Goal: Information Seeking & Learning: Compare options

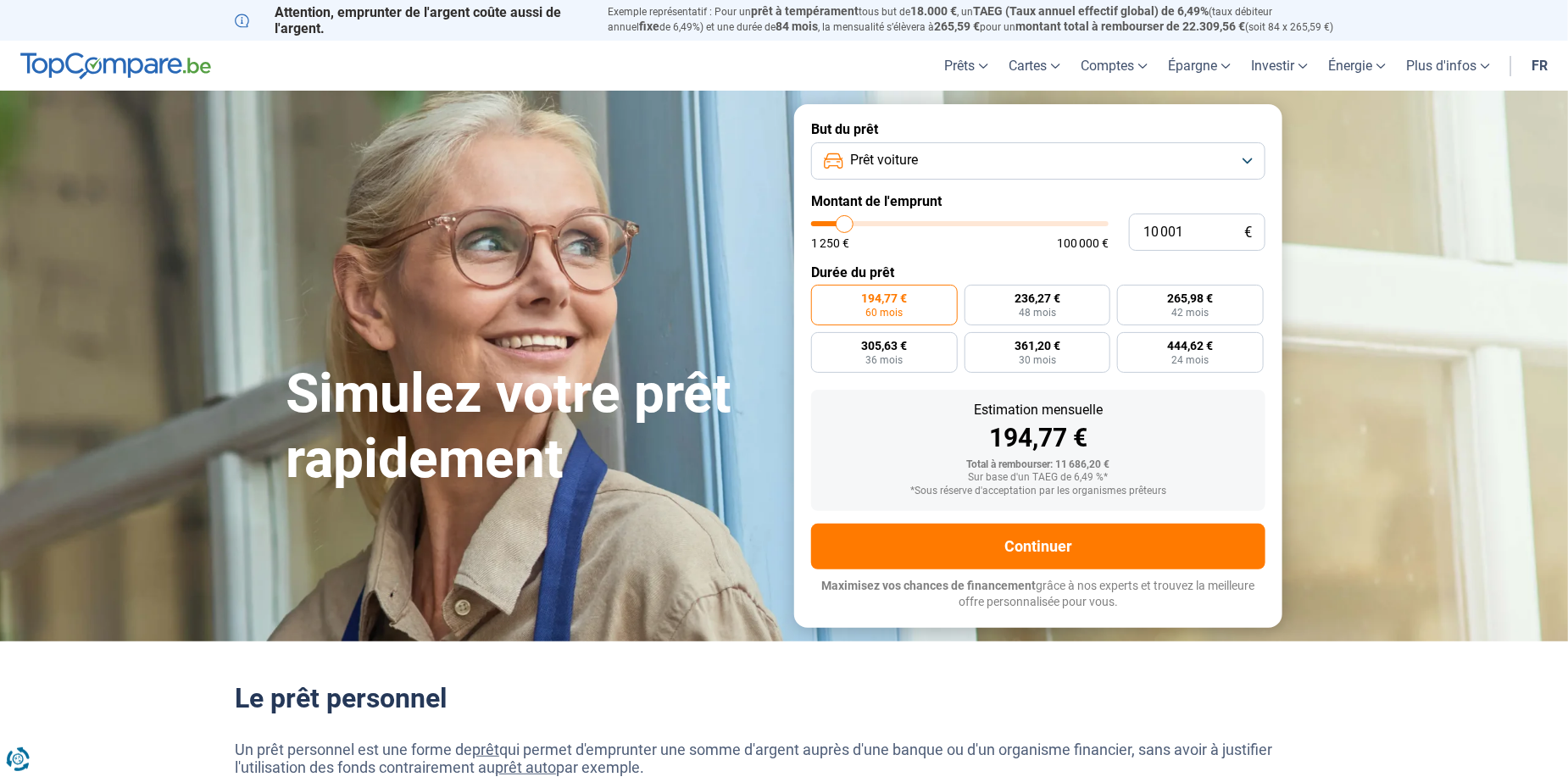
type input "9 250"
type input "9250"
type input "9 500"
type input "9500"
type input "9 750"
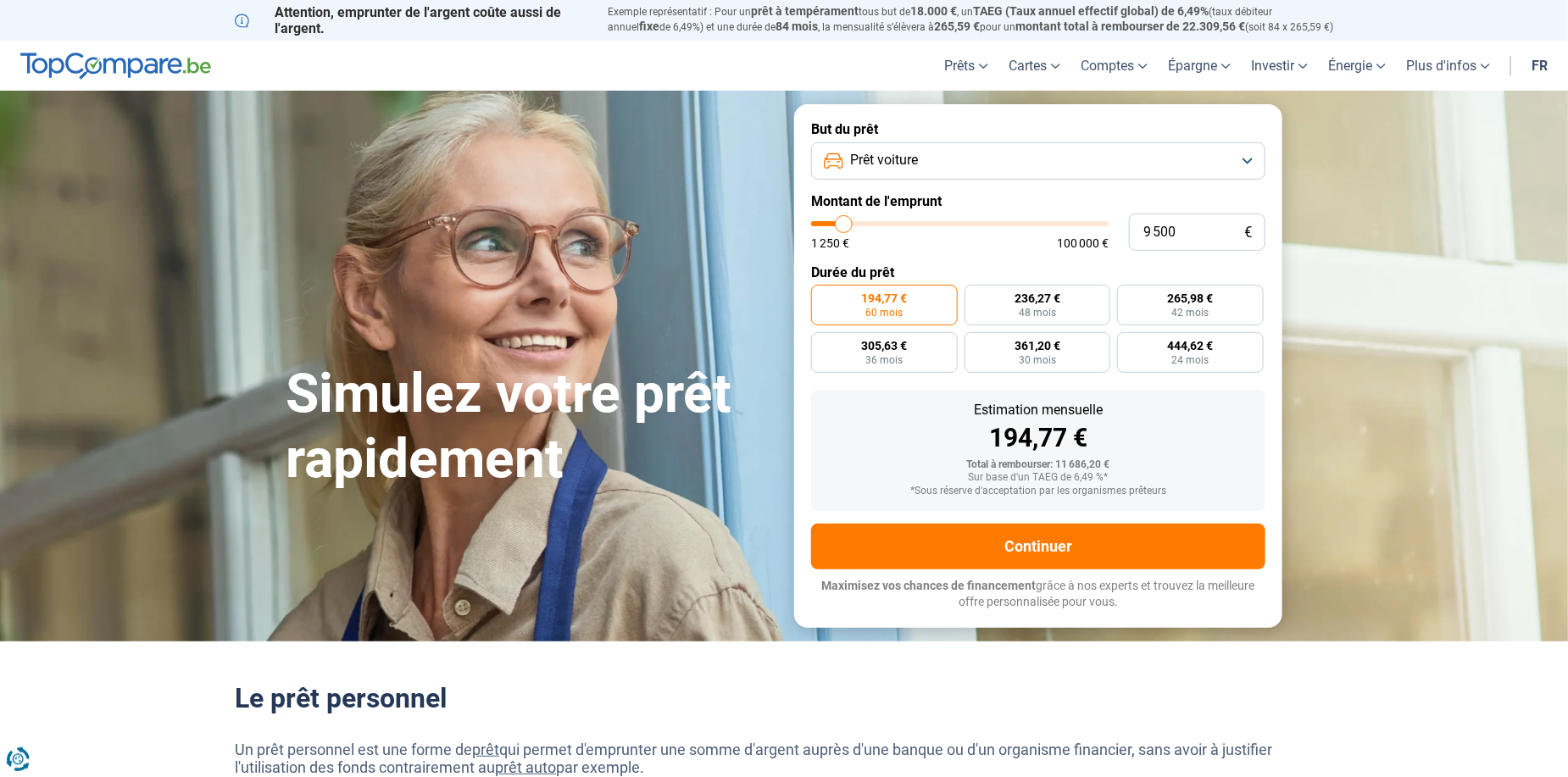
type input "9750"
type input "10 000"
type input "10000"
type input "10 500"
type input "10500"
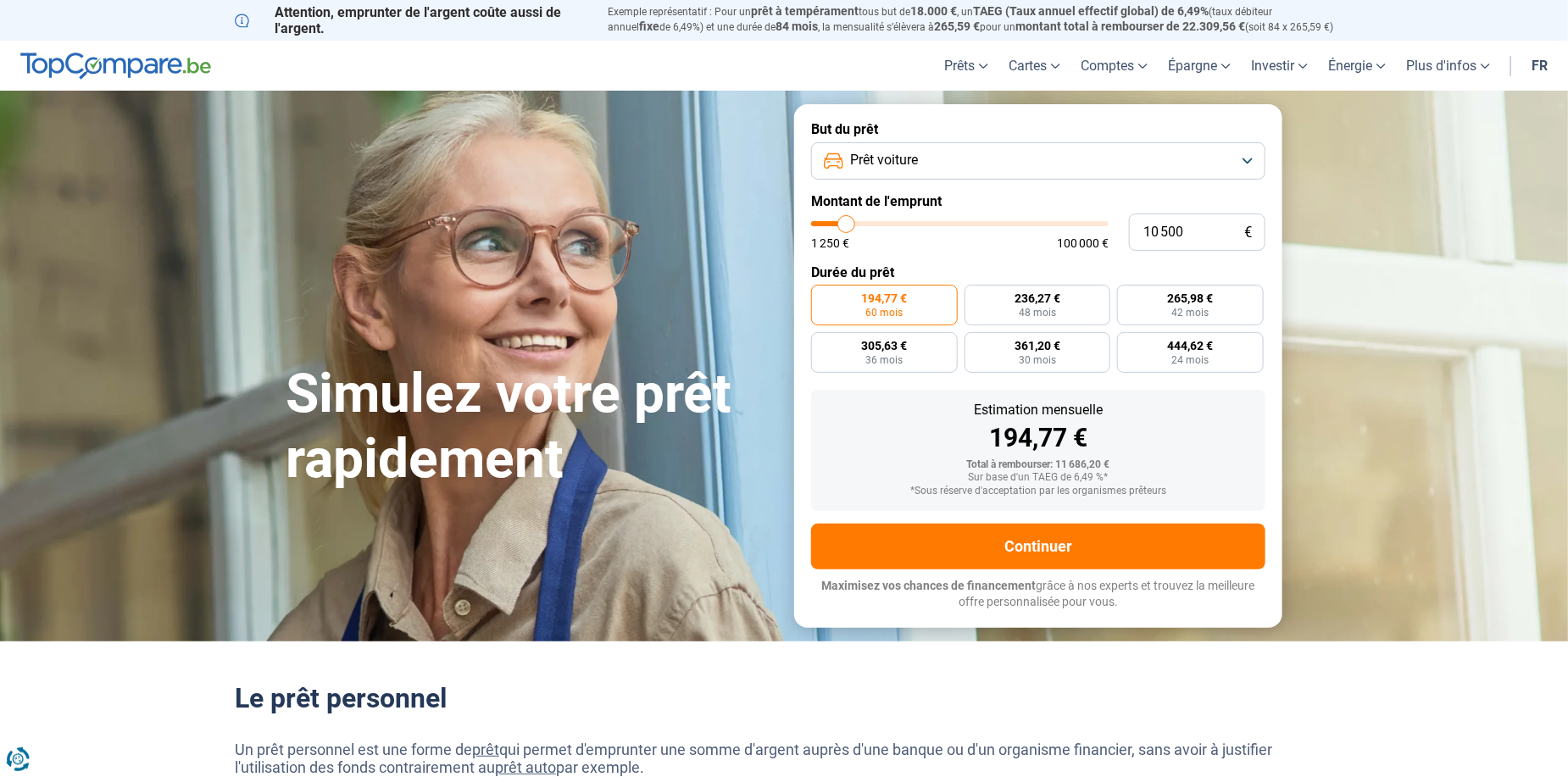
type input "10 750"
type input "10750"
type input "11 000"
type input "11000"
type input "11 250"
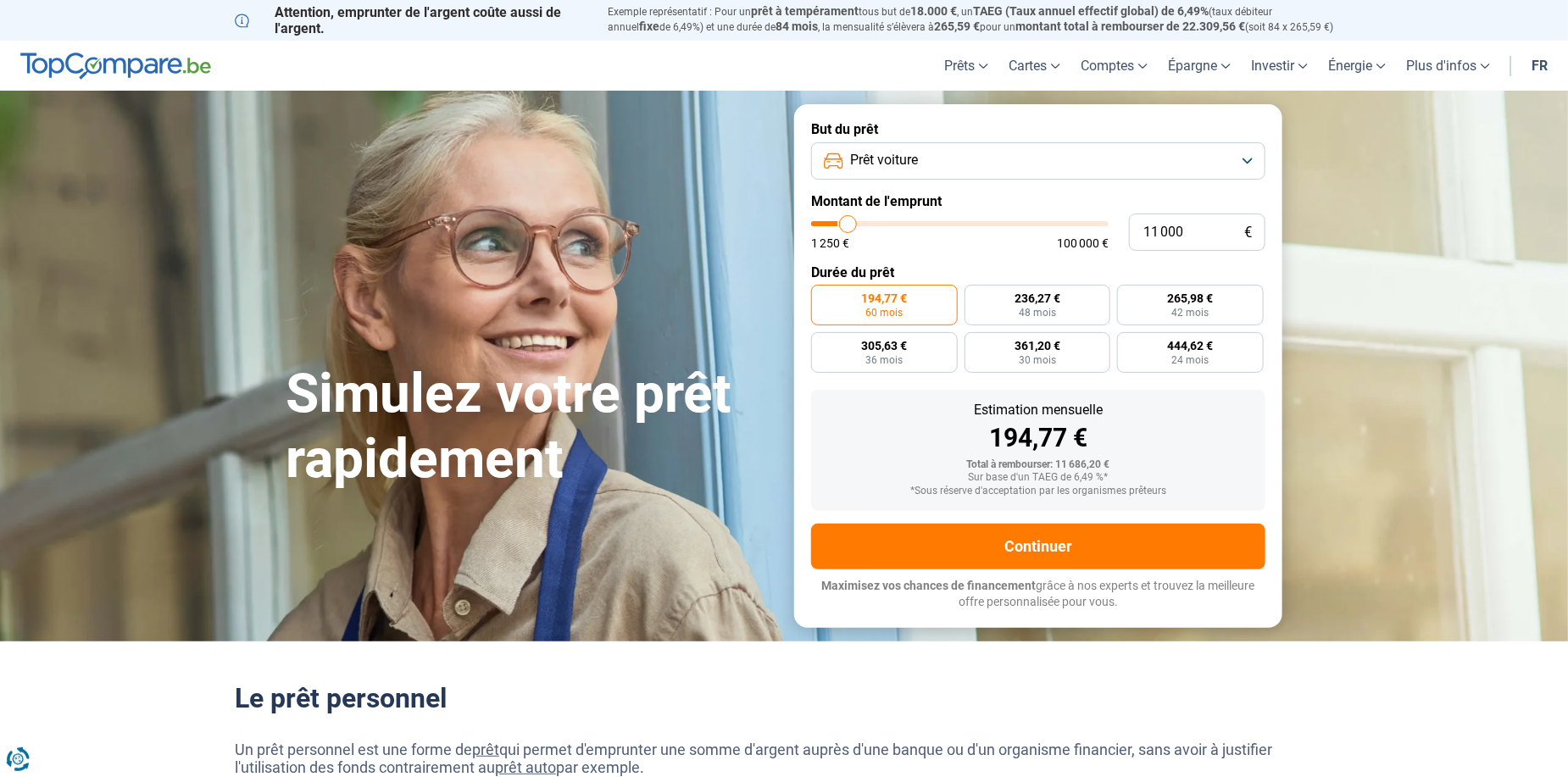
type input "11250"
type input "11 500"
type input "11500"
type input "11 750"
type input "11750"
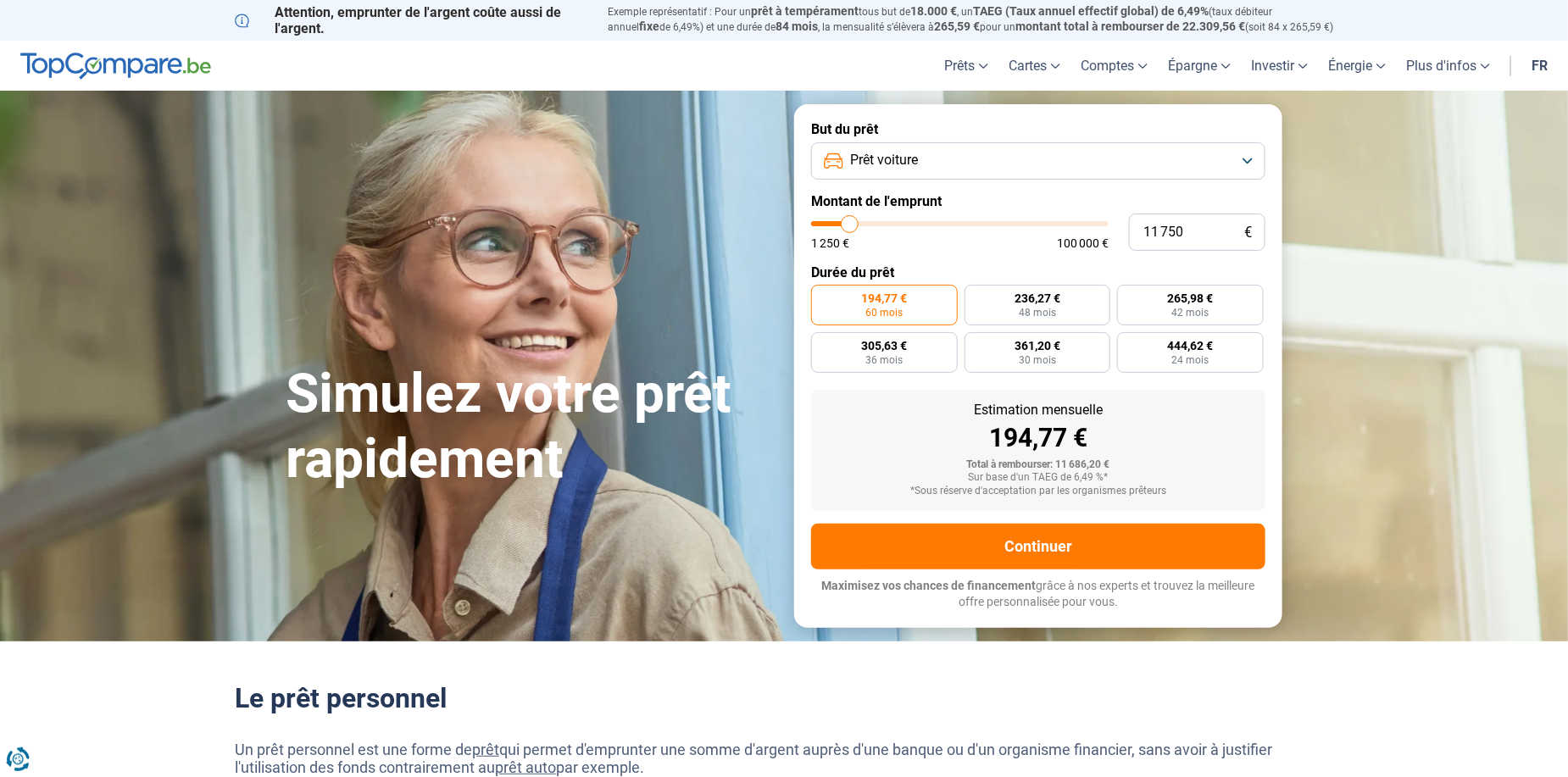
type input "12 250"
type input "12250"
type input "12 750"
type input "12750"
type input "13 000"
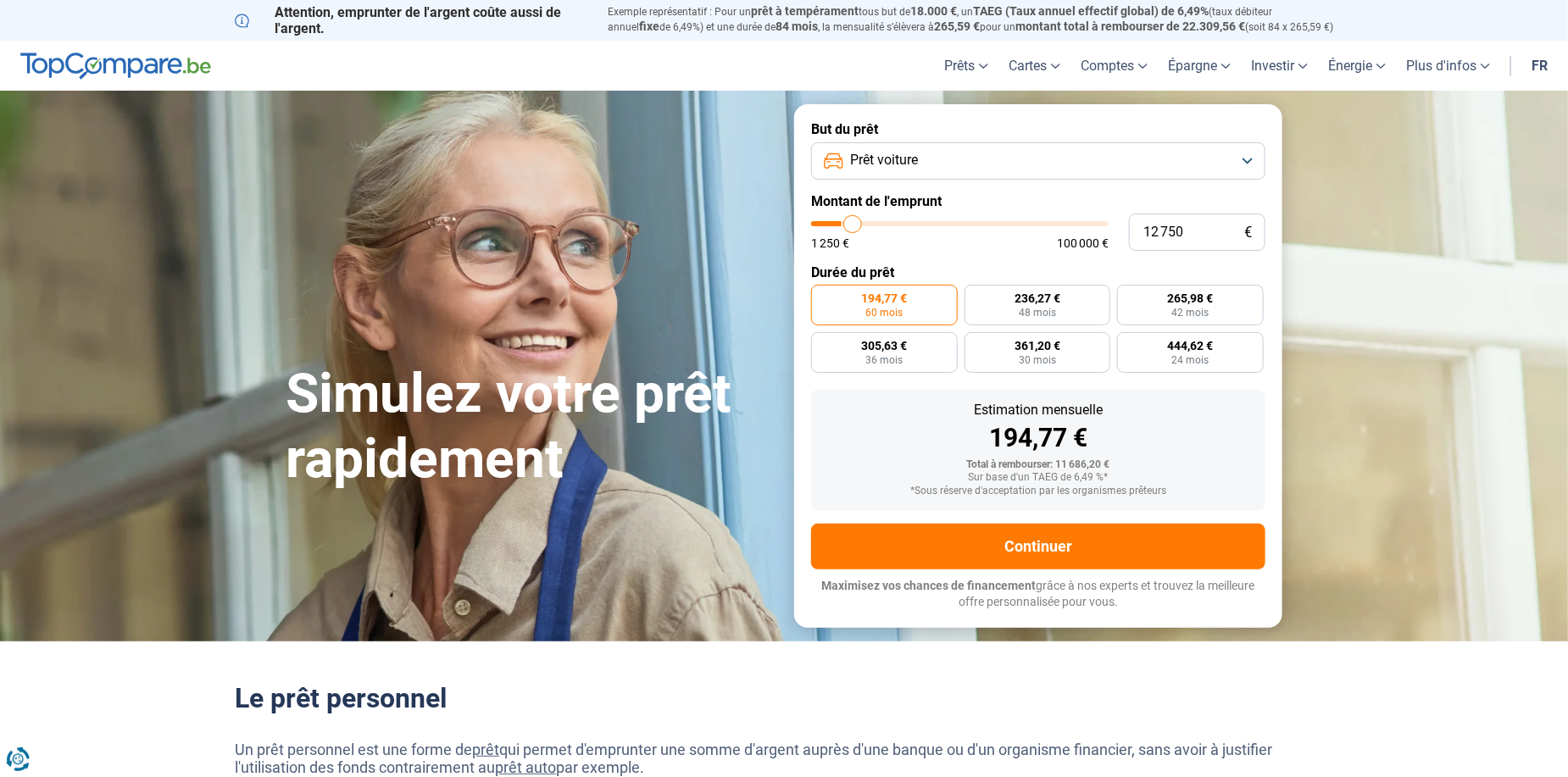
type input "13000"
type input "13 250"
type input "13250"
type input "14 000"
type input "14000"
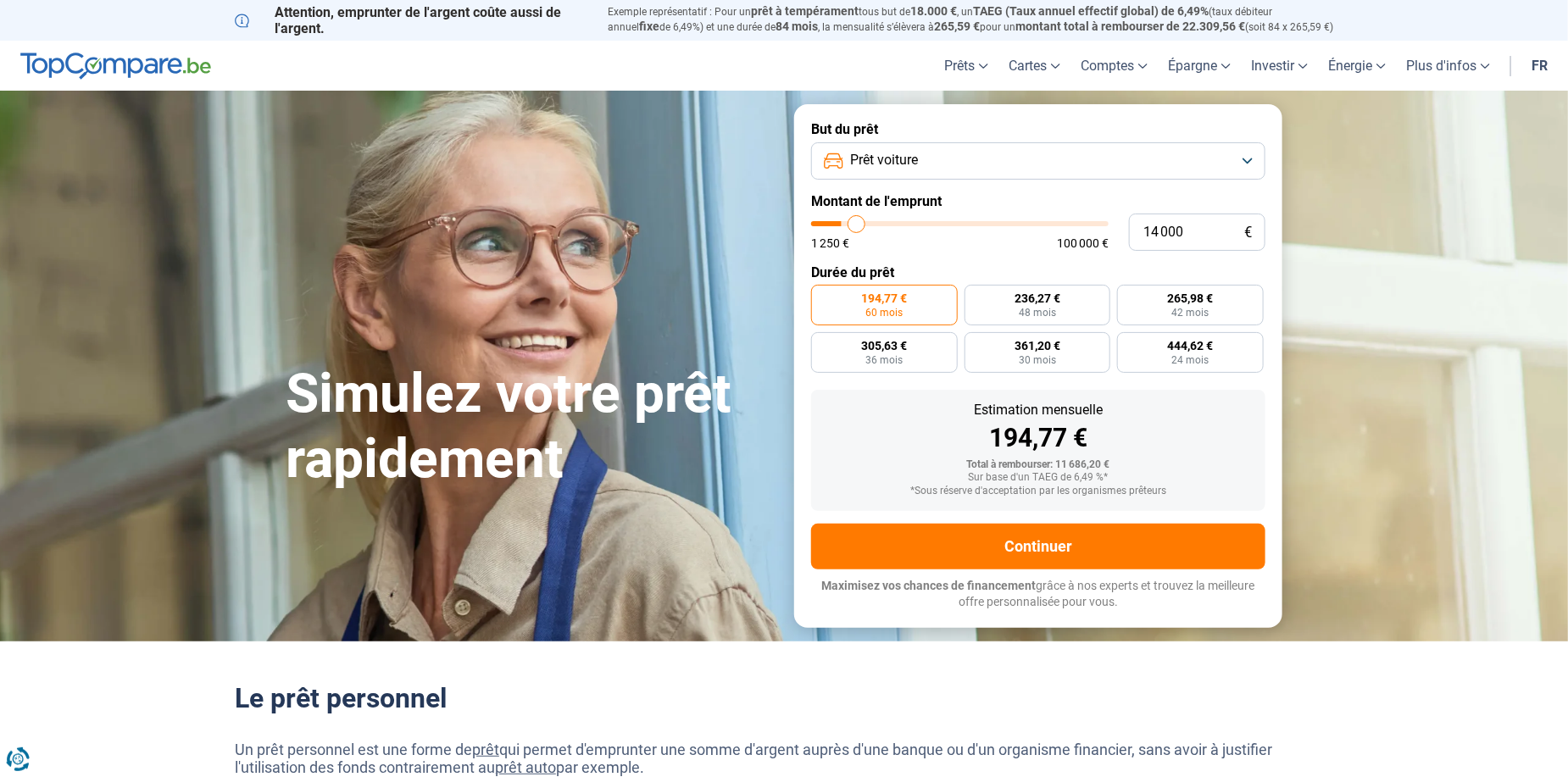
type input "14 500"
type input "14500"
type input "15 250"
type input "15250"
type input "16 000"
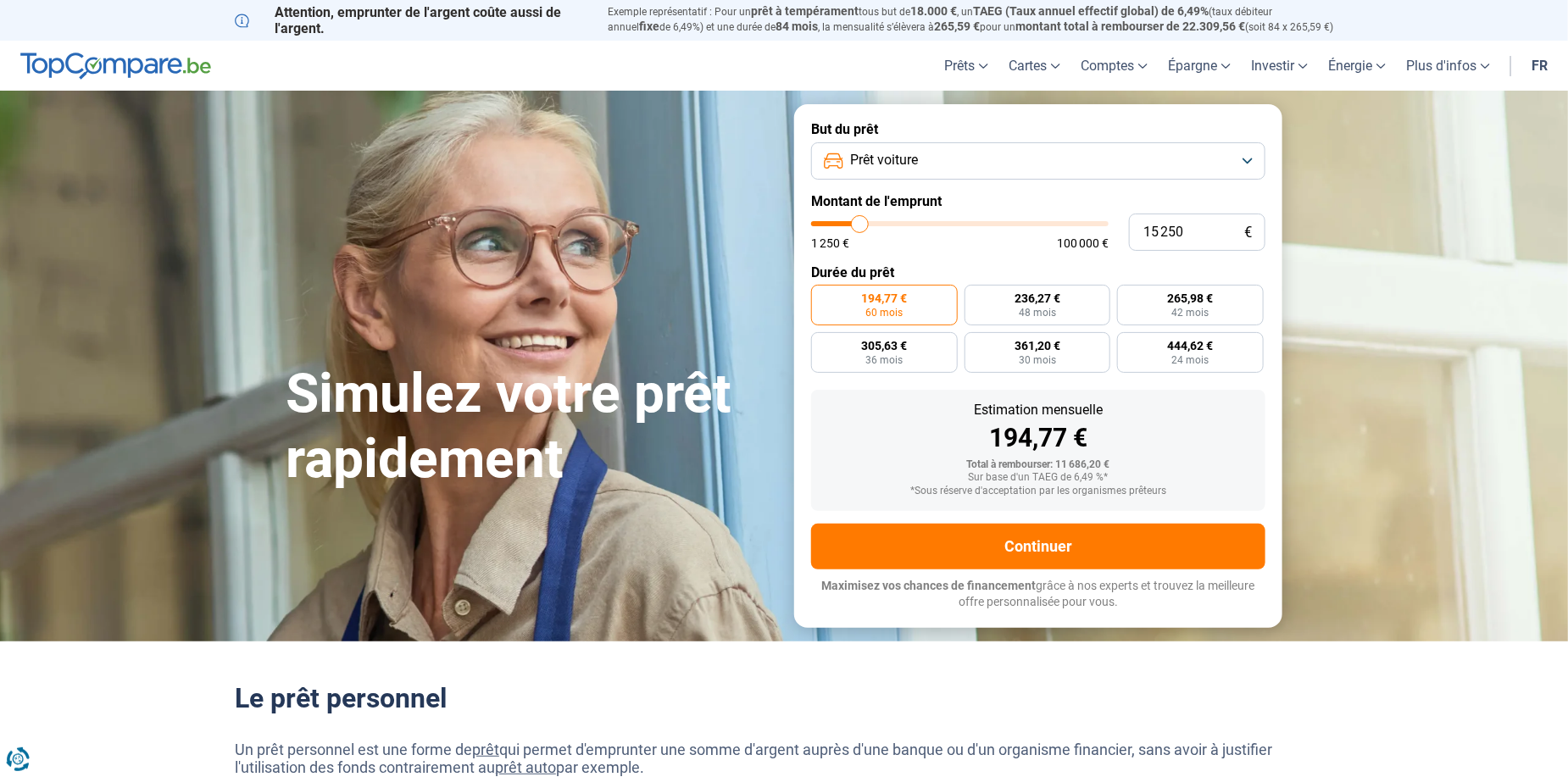
type input "16000"
type input "16 750"
type input "16750"
type input "17 750"
type input "17750"
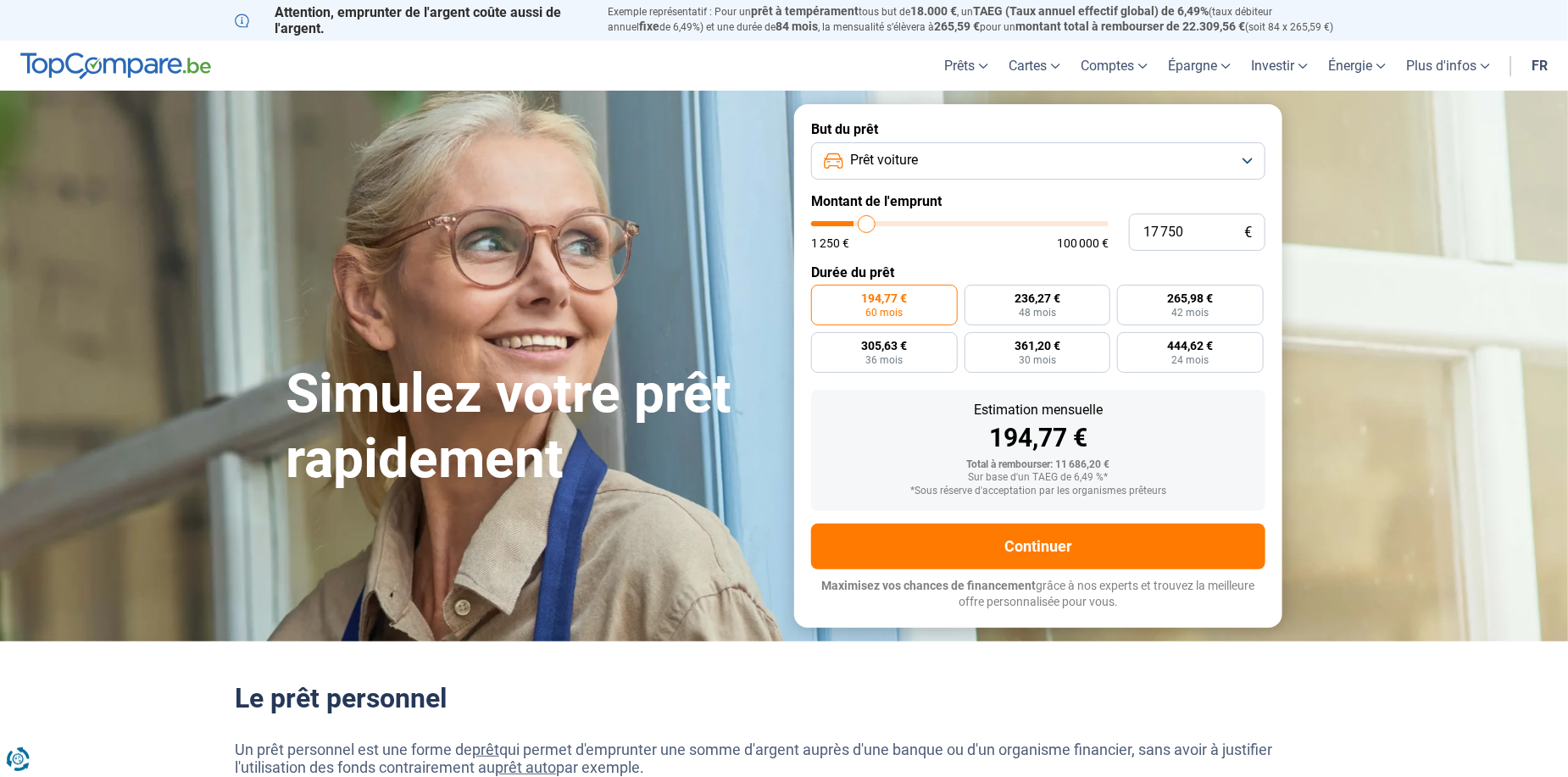
type input "18 500"
type input "18500"
type input "20 000"
type input "20000"
type input "21 500"
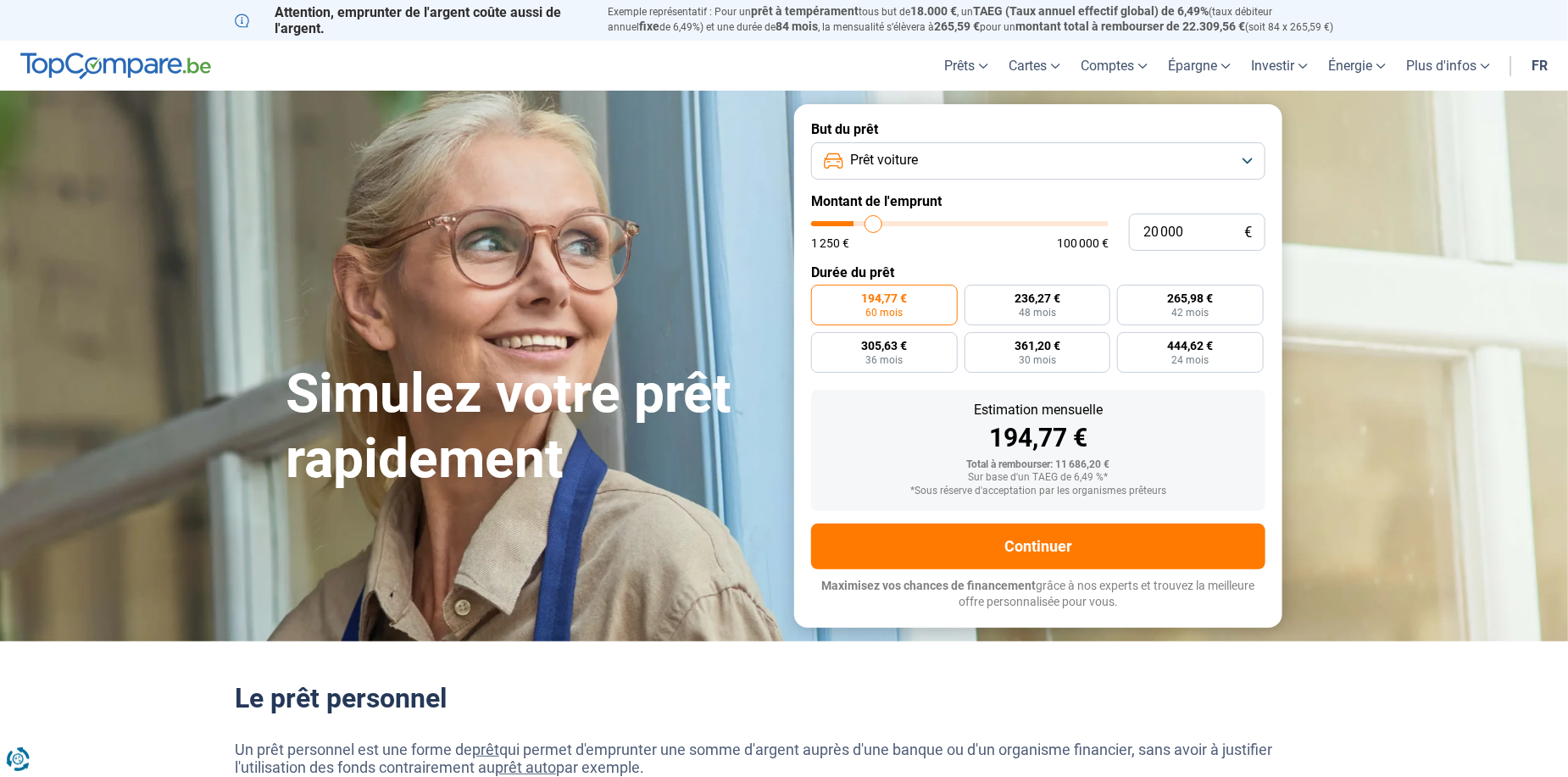
type input "21500"
type input "23 500"
type input "23500"
type input "26 250"
type input "26250"
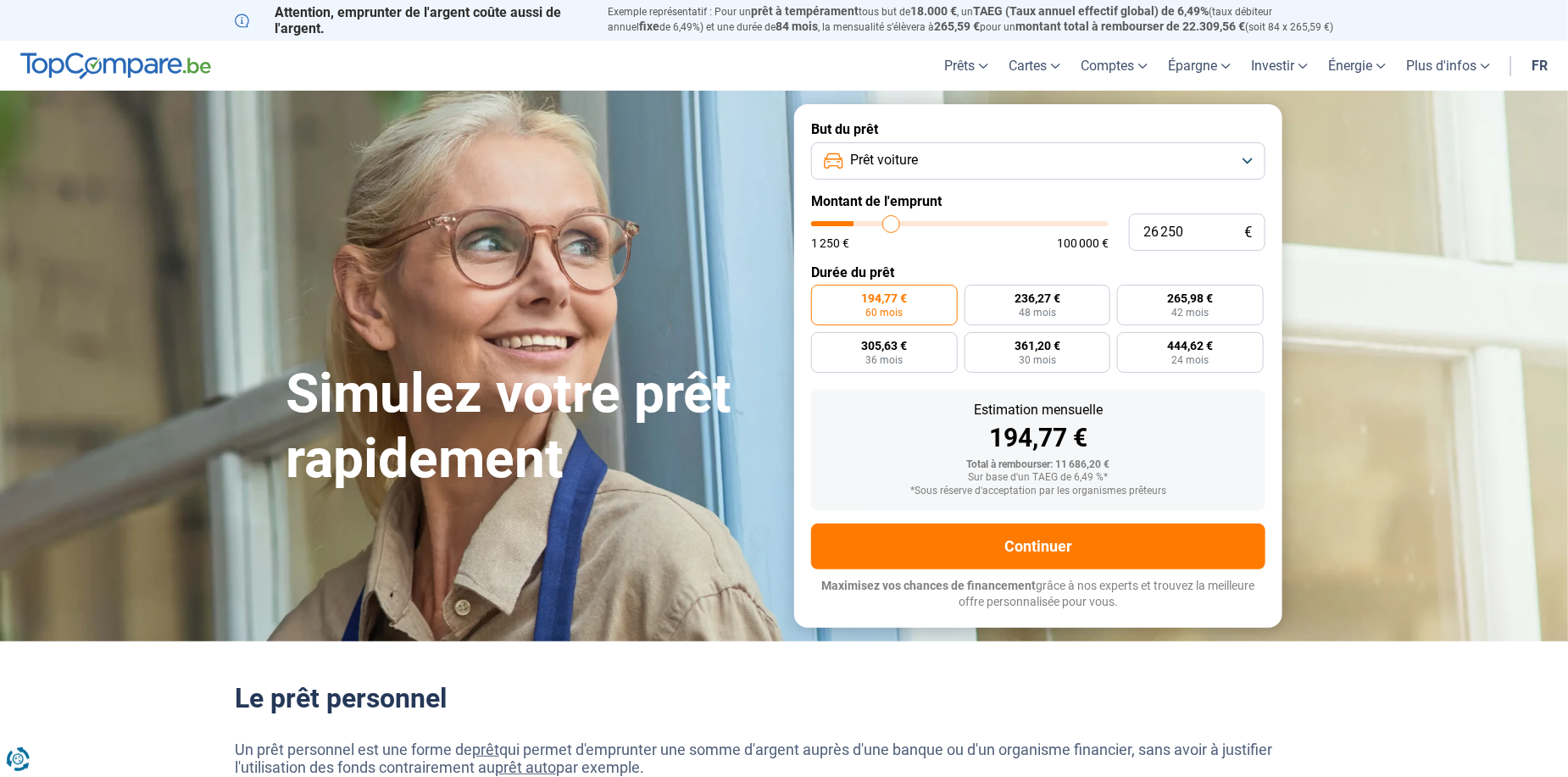
type input "28 250"
type input "28250"
type input "30 000"
type input "30000"
type input "31 500"
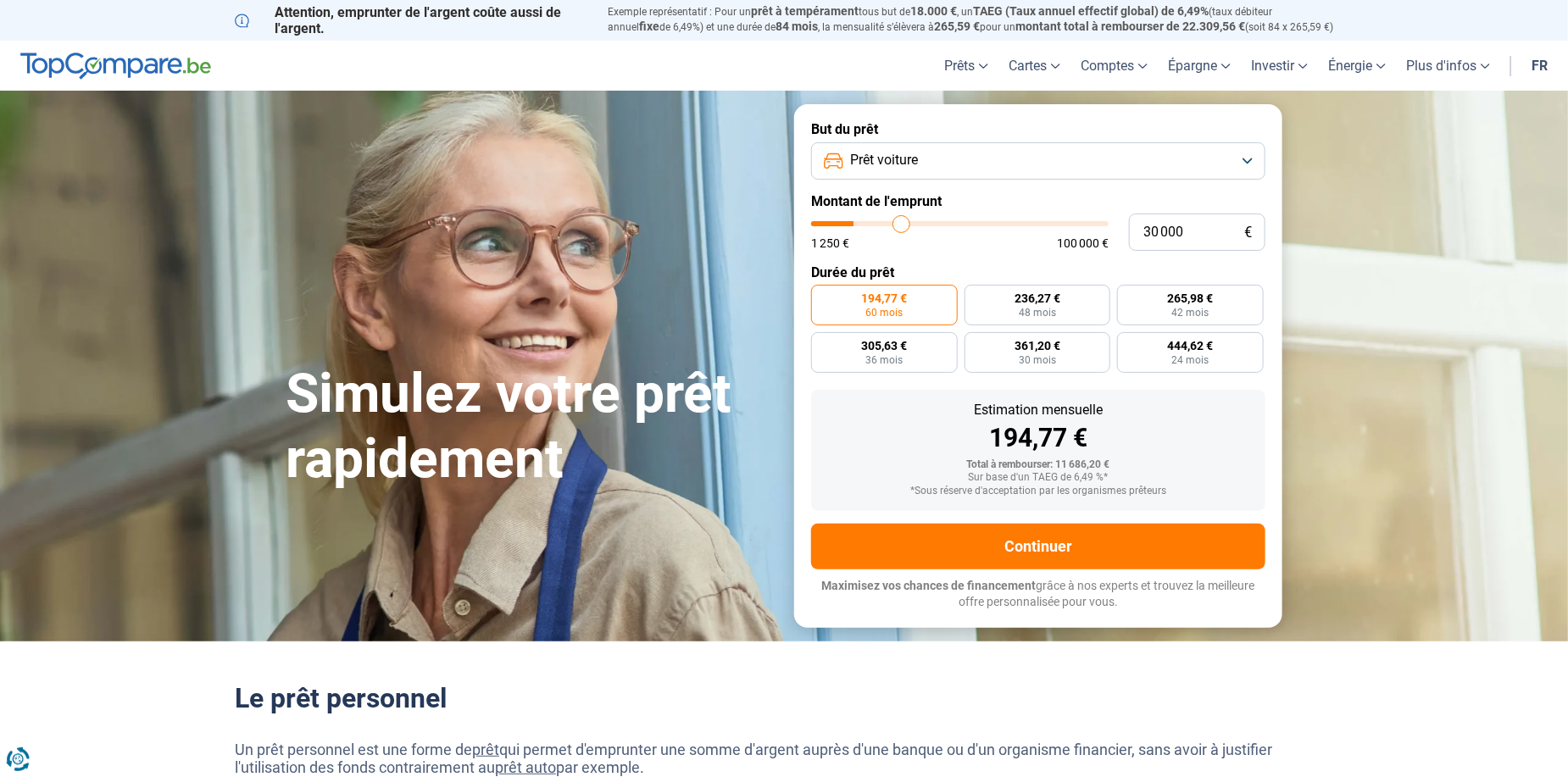
type input "31500"
type input "32 500"
type input "32500"
type input "34 000"
type input "34000"
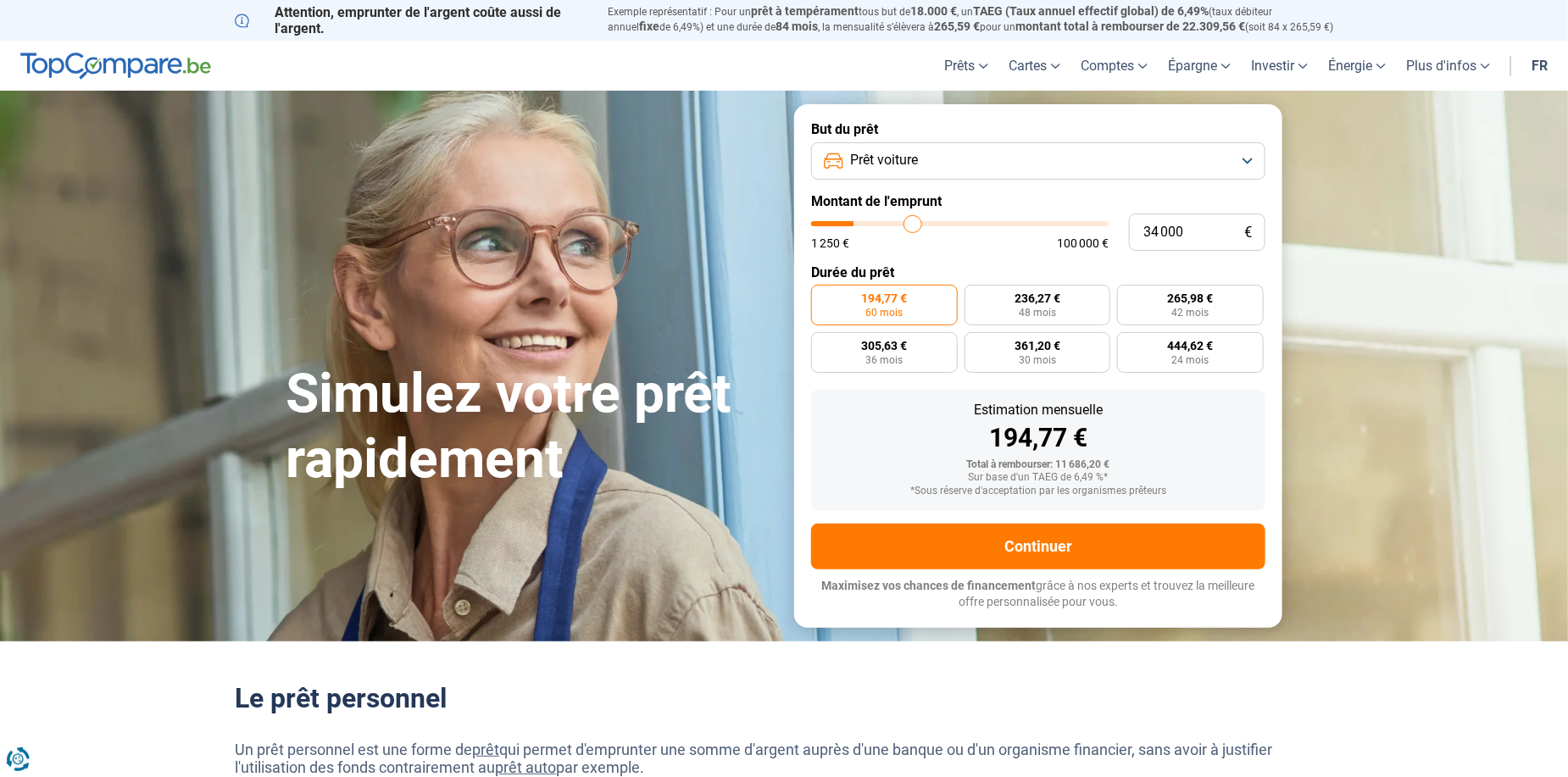
type input "35 750"
type input "35750"
type input "37 000"
type input "37000"
type input "37 250"
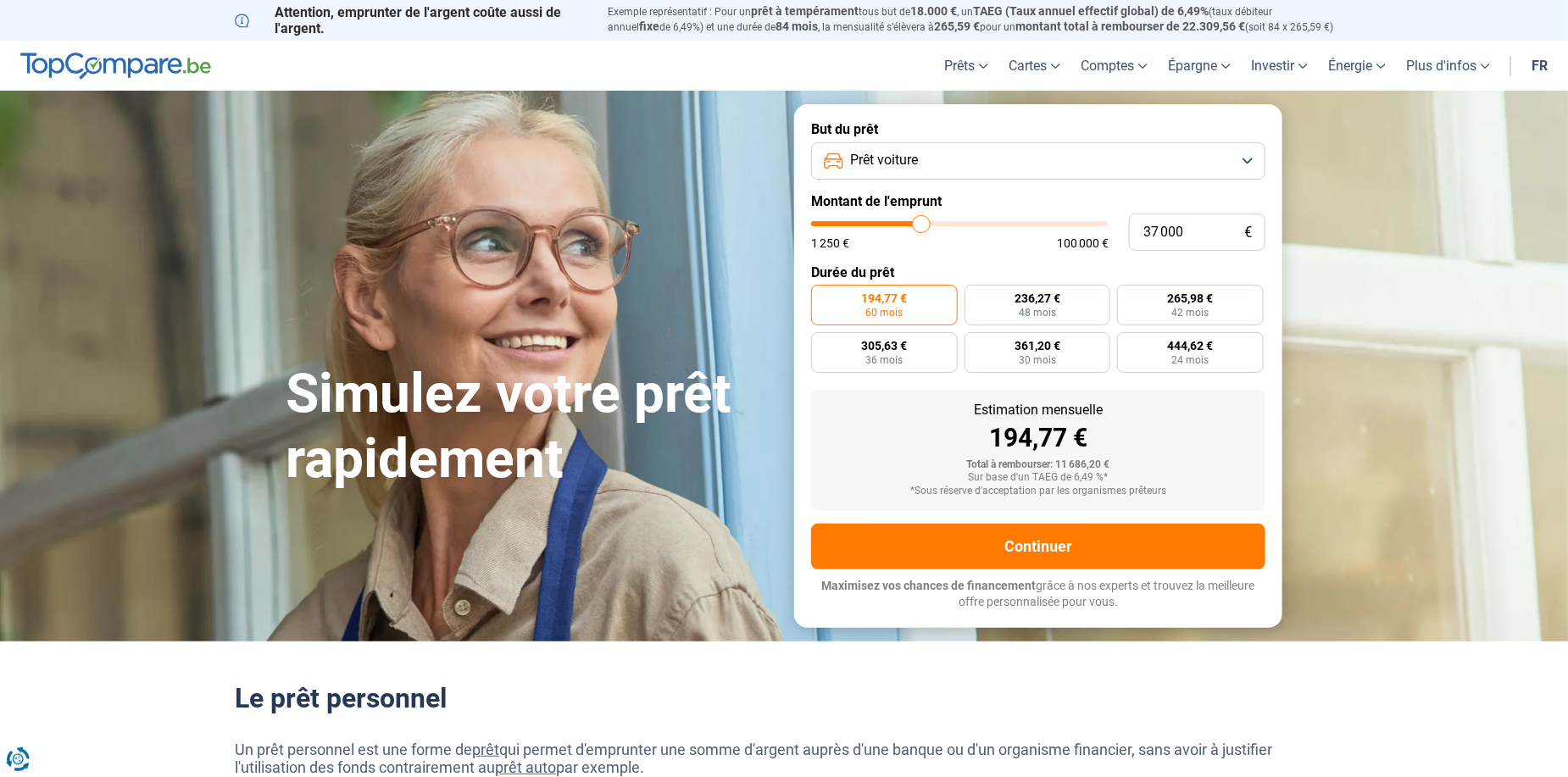
type input "37250"
type input "37 750"
type input "37750"
type input "38 750"
type input "38750"
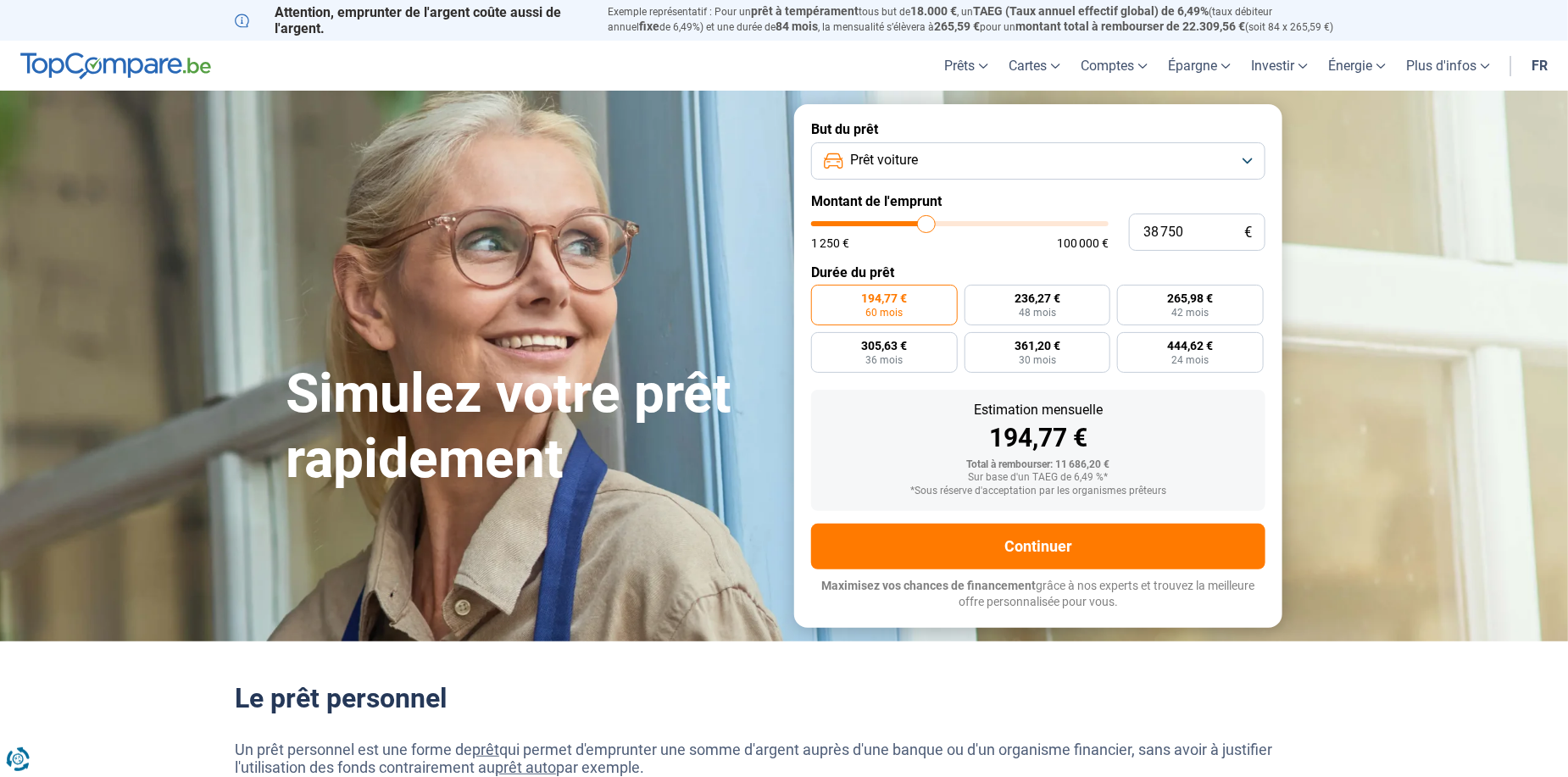
type input "39 500"
type input "39500"
type input "40 750"
type input "40750"
type input "42 250"
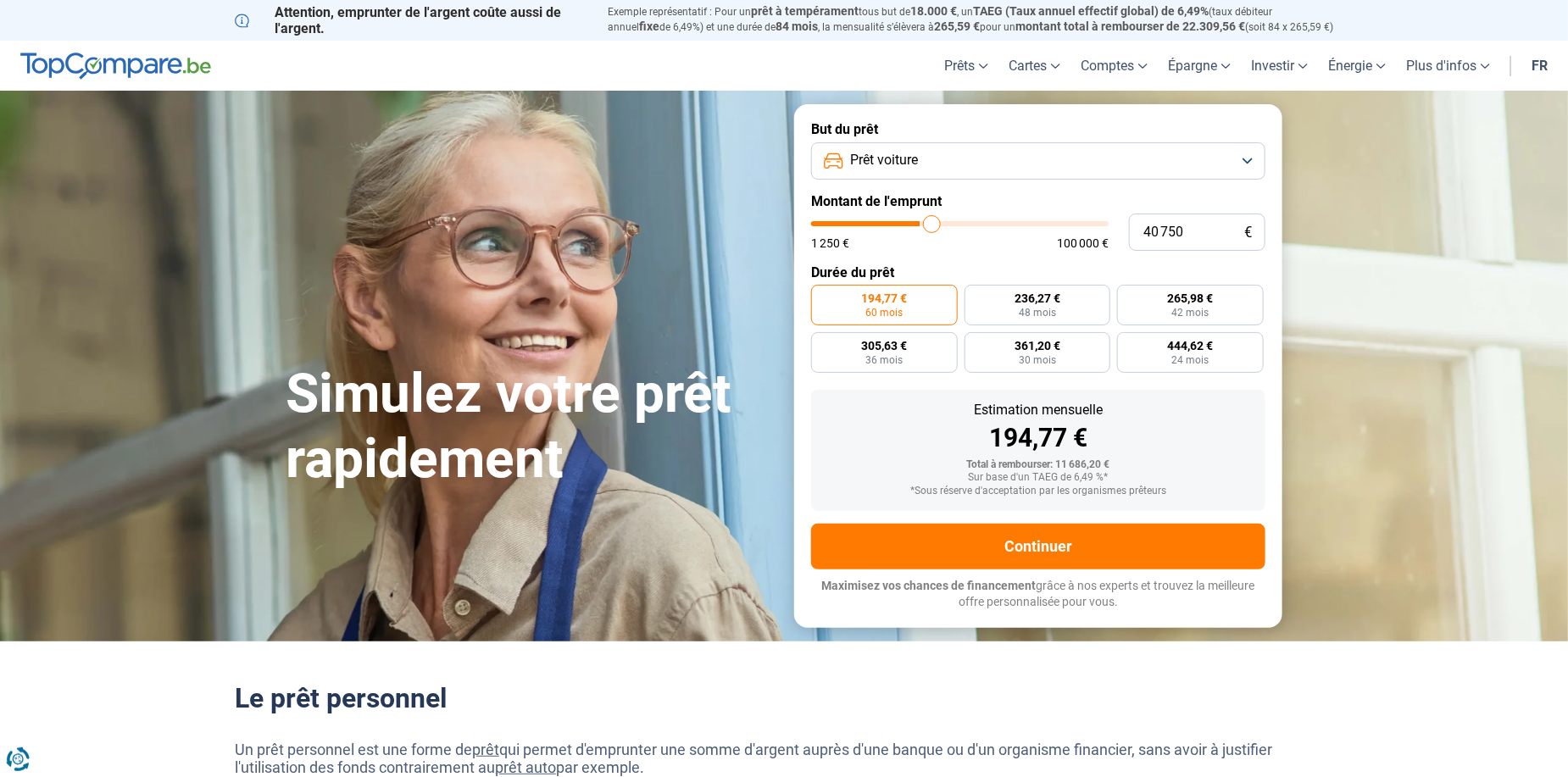
type input "42250"
type input "44 250"
type input "44250"
type input "46 250"
type input "46250"
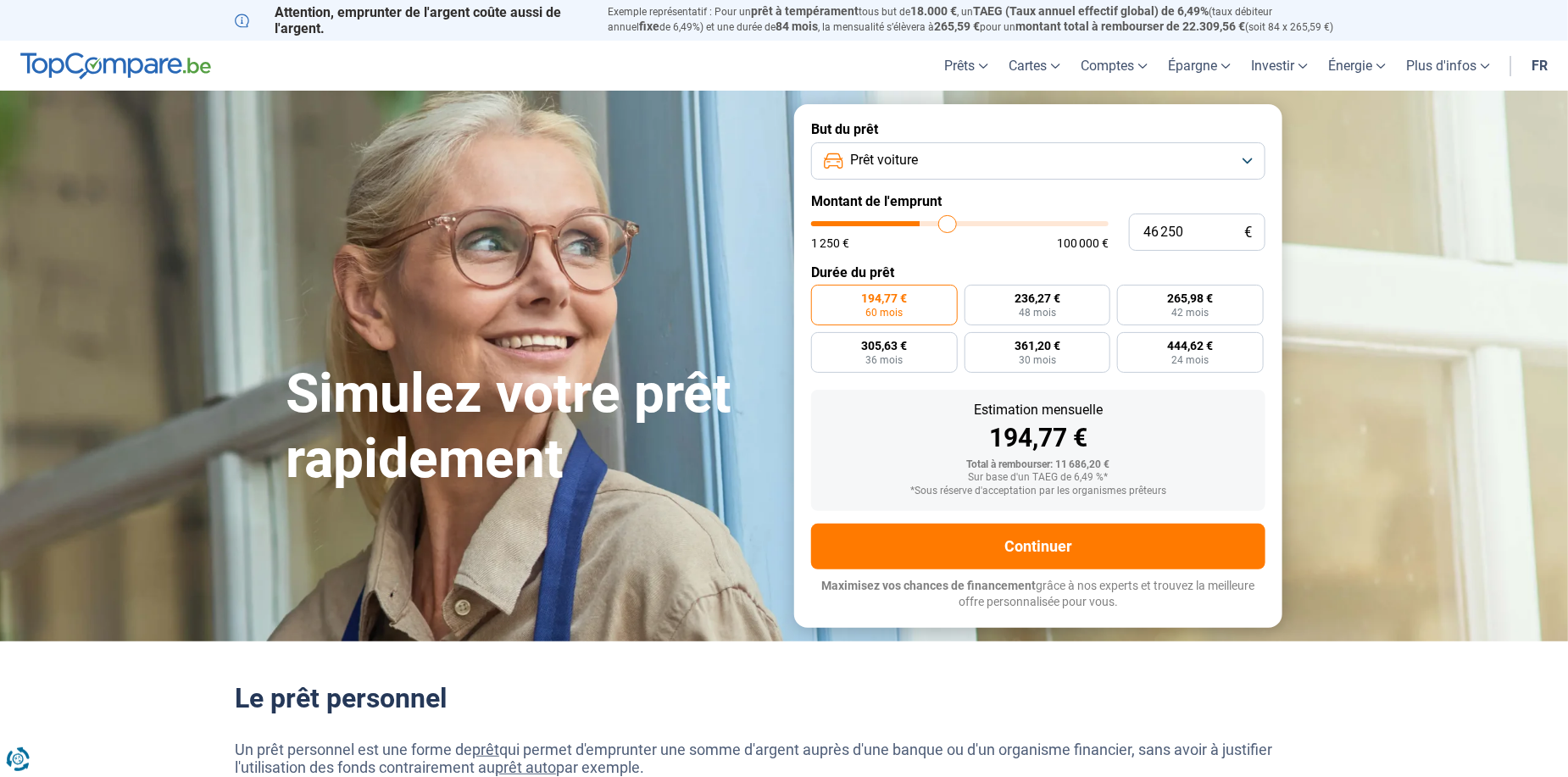
type input "48 750"
type input "48750"
type input "51 500"
type input "51500"
type input "54 000"
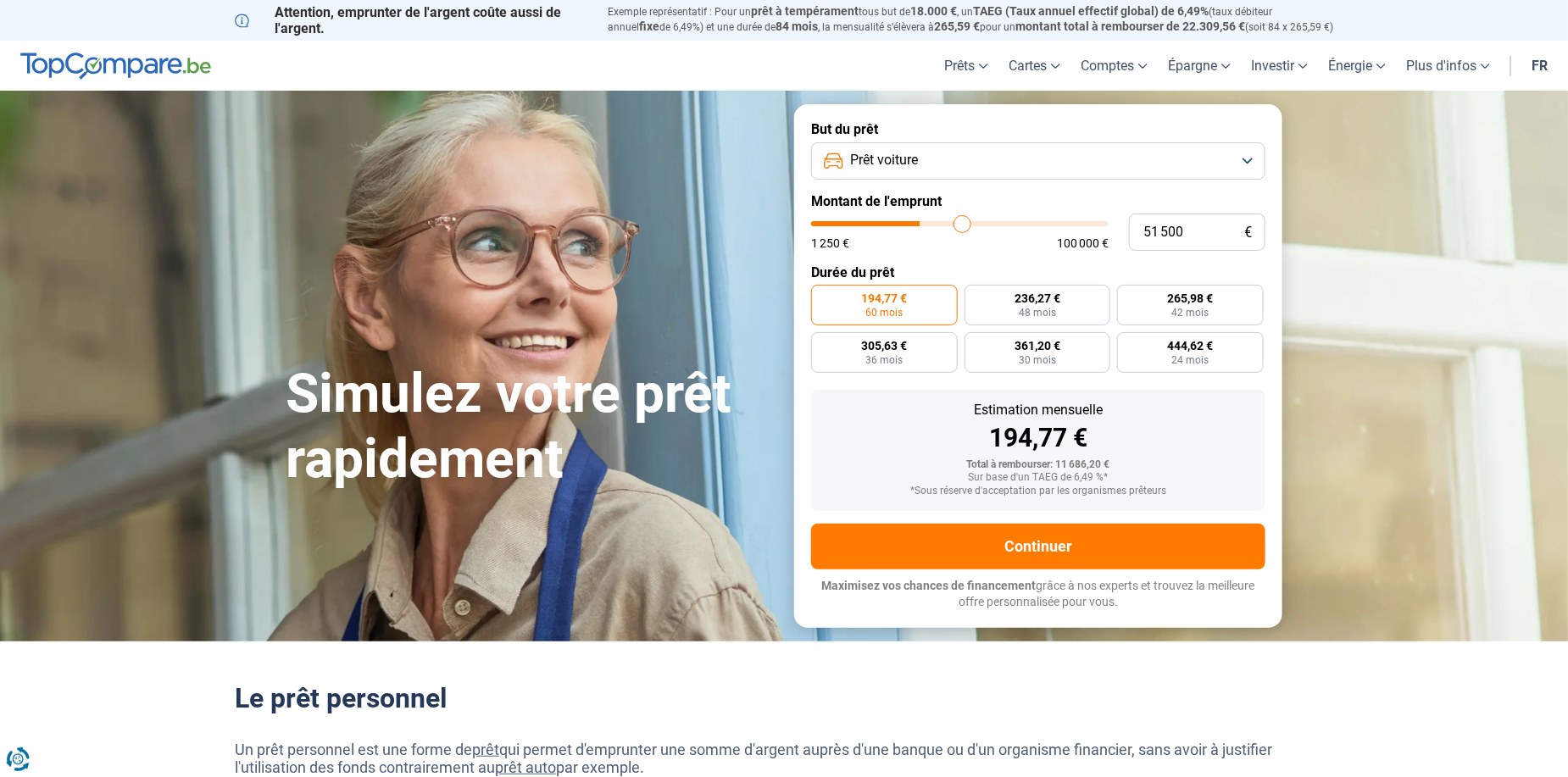
type input "54000"
type input "55 250"
type input "55250"
type input "56 250"
type input "56250"
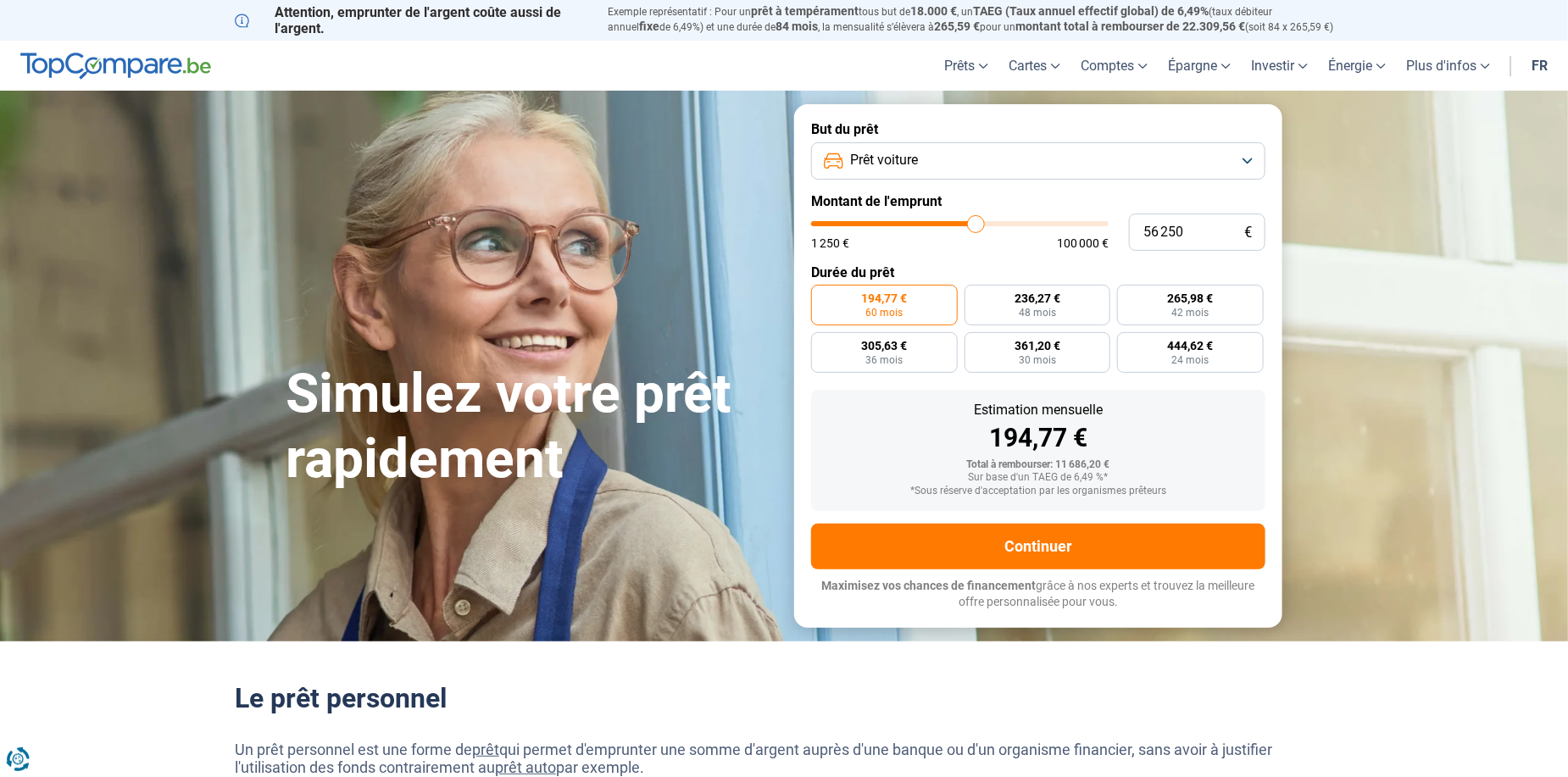
type input "56 500"
type input "56500"
type input "56 750"
type input "56750"
type input "57 500"
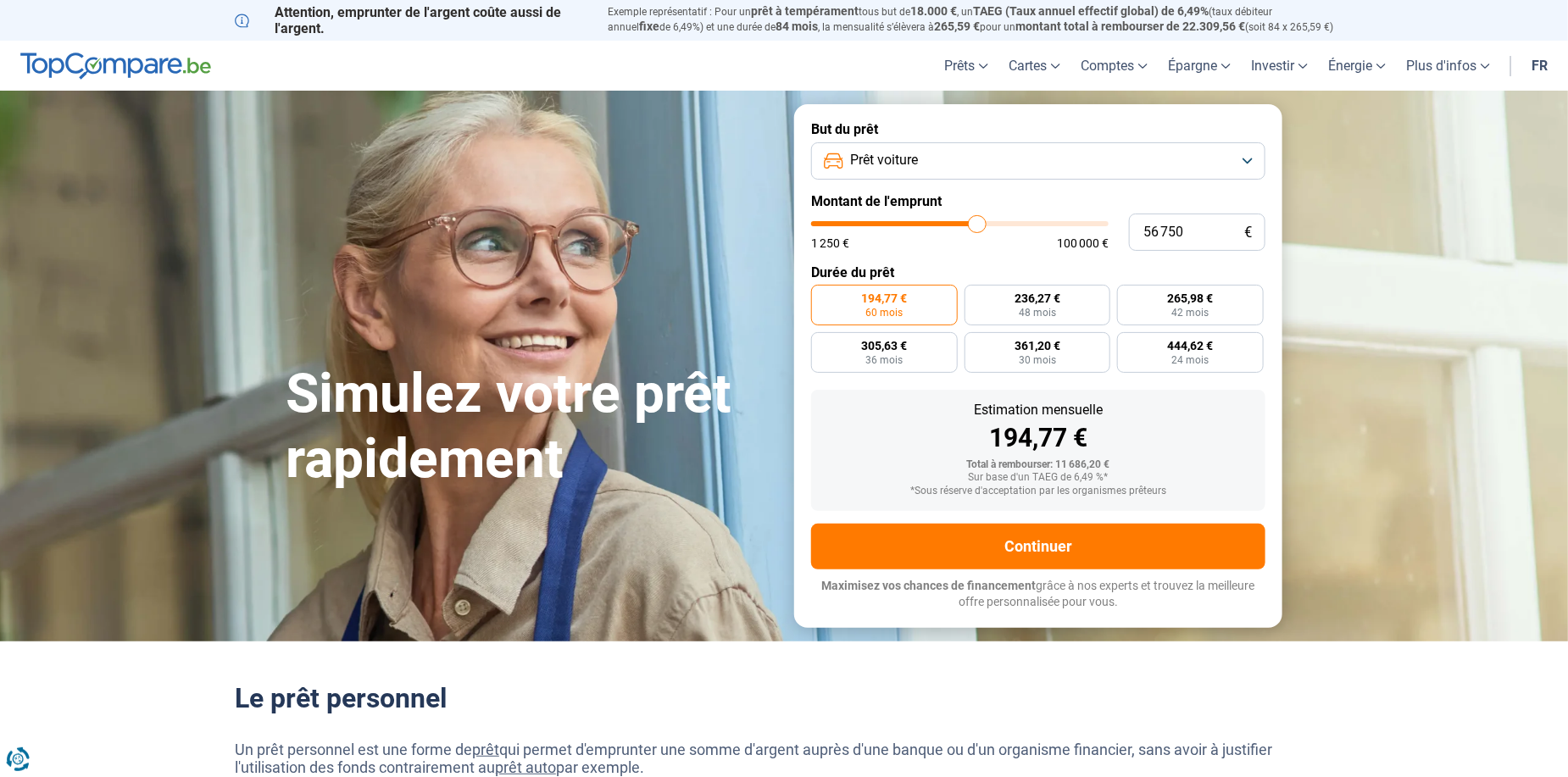
type input "57500"
type input "58 500"
type input "58500"
radio input "false"
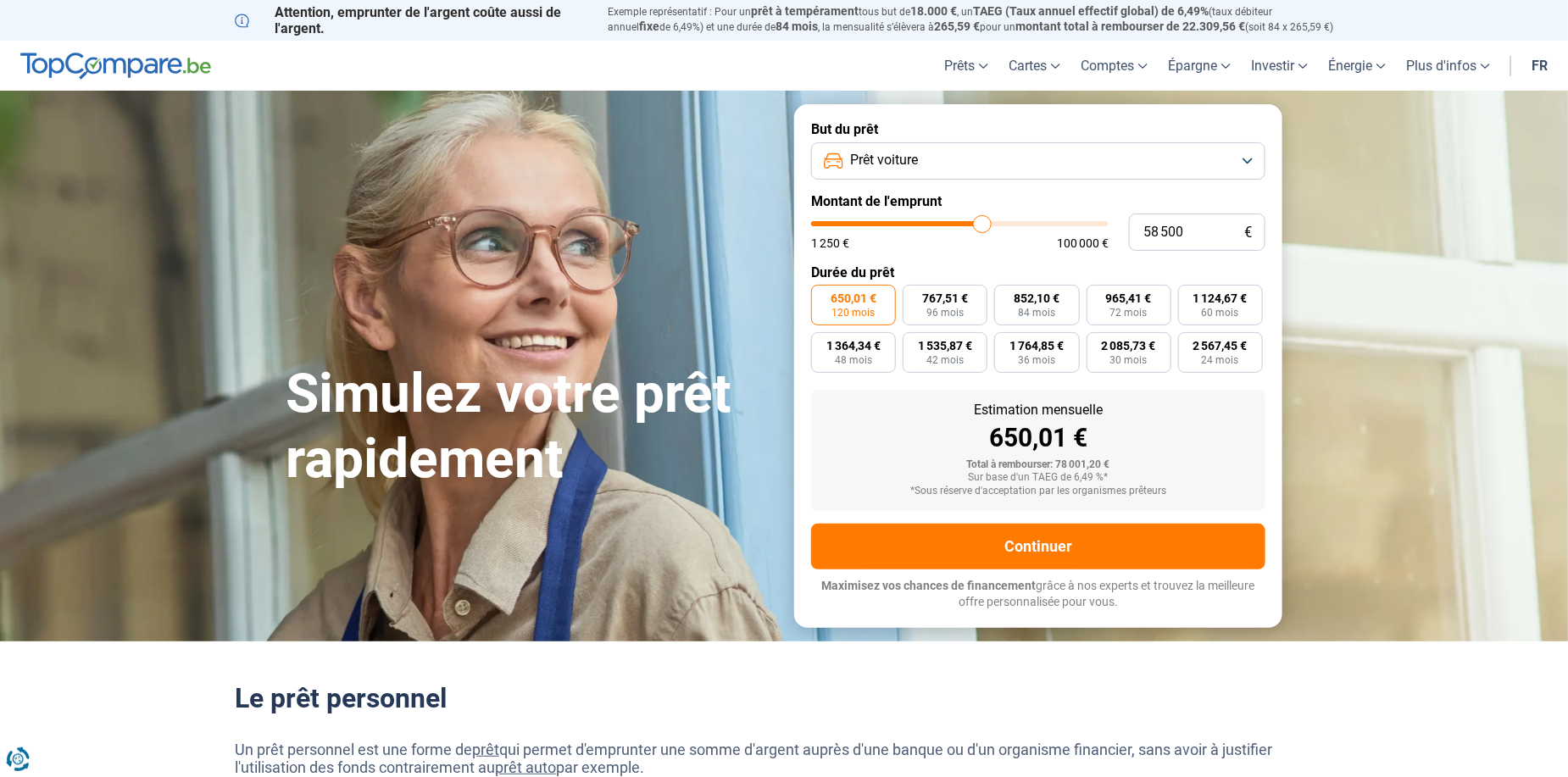
type input "47 250"
type input "47250"
type input "47 750"
type input "47750"
type input "48 000"
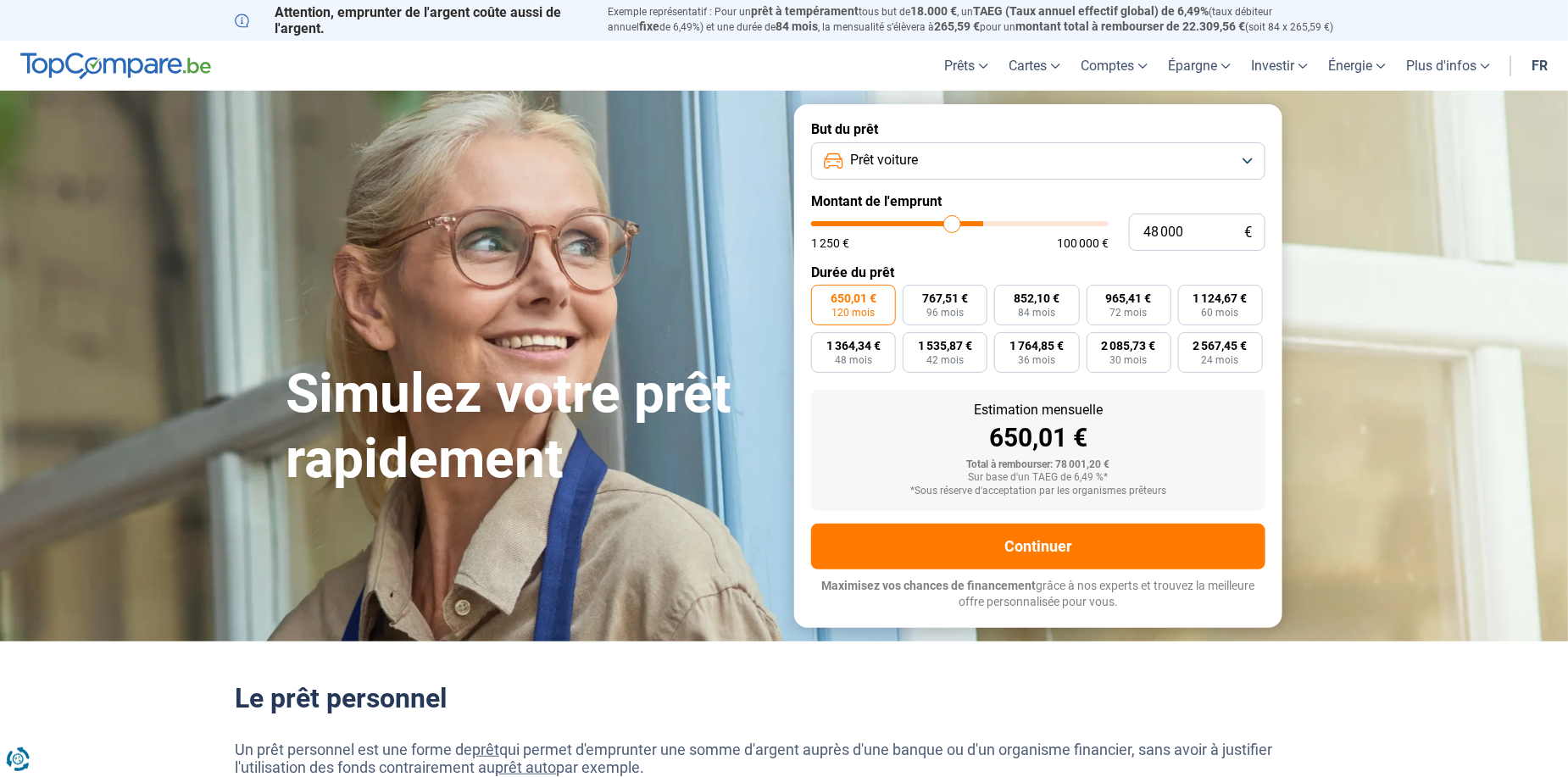
drag, startPoint x: 983, startPoint y: 232, endPoint x: 953, endPoint y: 261, distance: 41.7
type input "48000"
click at [953, 227] on input "range" at bounding box center [959, 224] width 297 height 5
type input "48 750"
type input "48750"
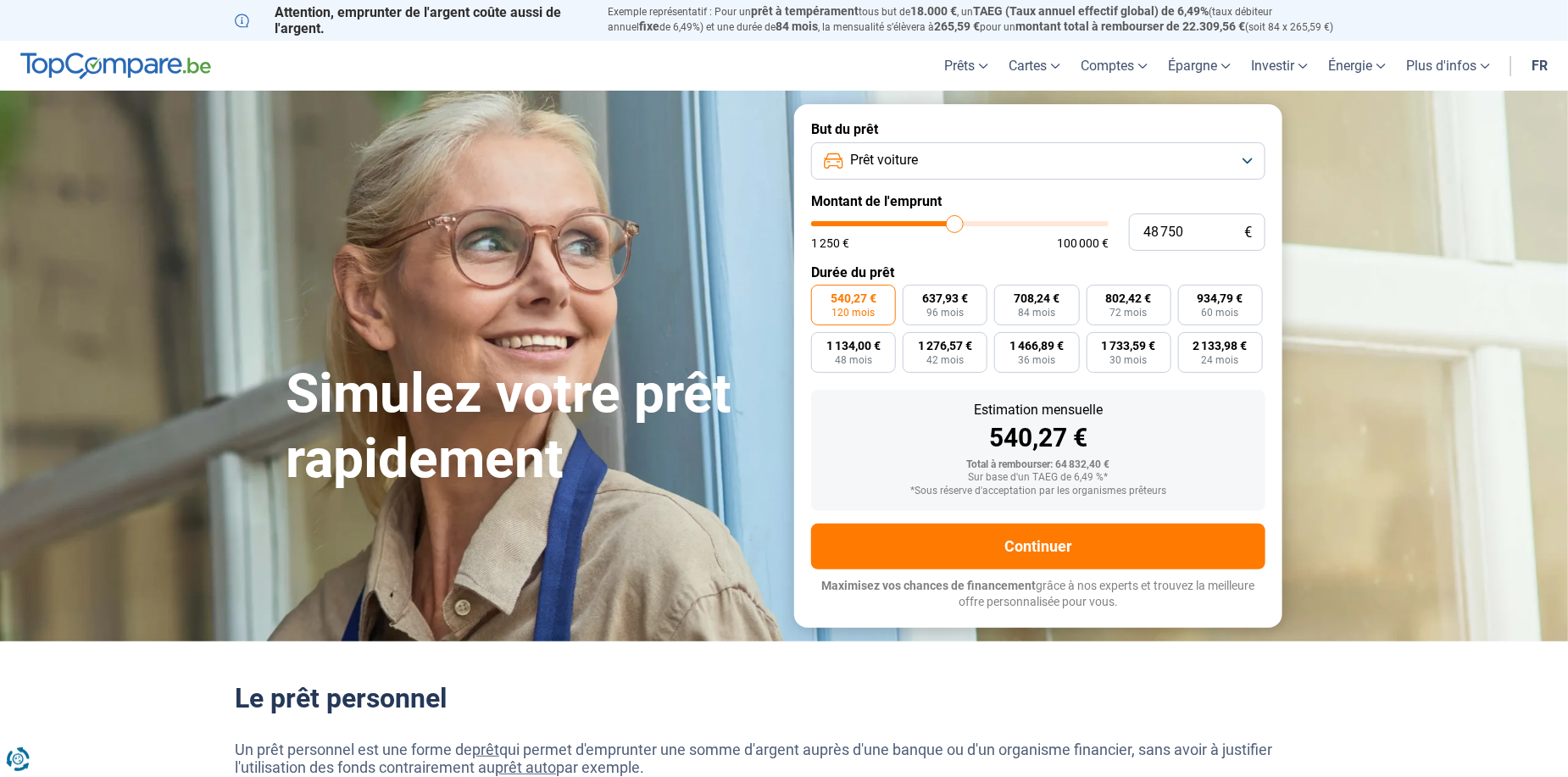
type input "47 750"
type input "47750"
type input "47 250"
type input "47250"
type input "46 500"
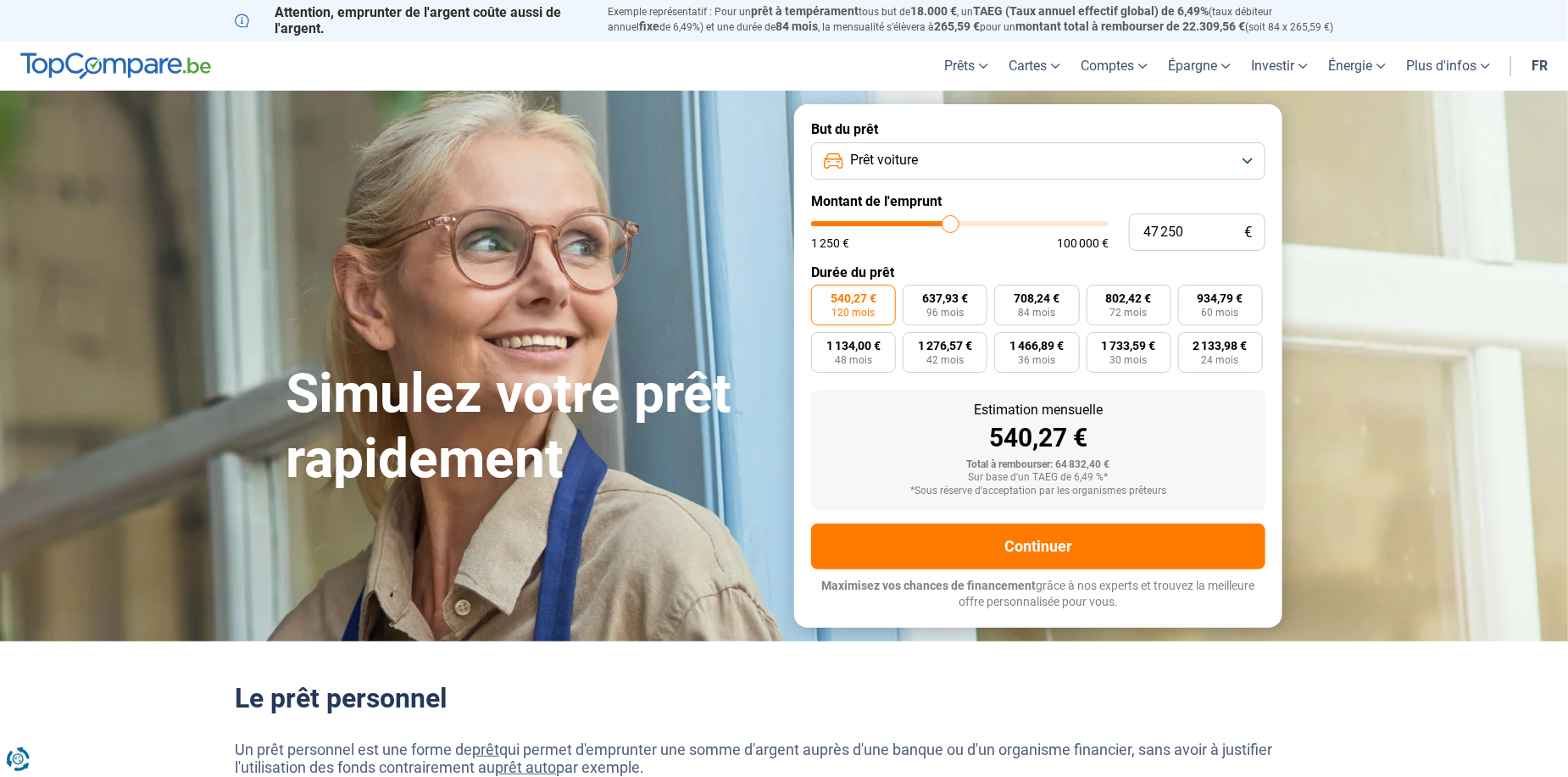
type input "46500"
type input "45 750"
type input "45750"
type input "45 500"
type input "45500"
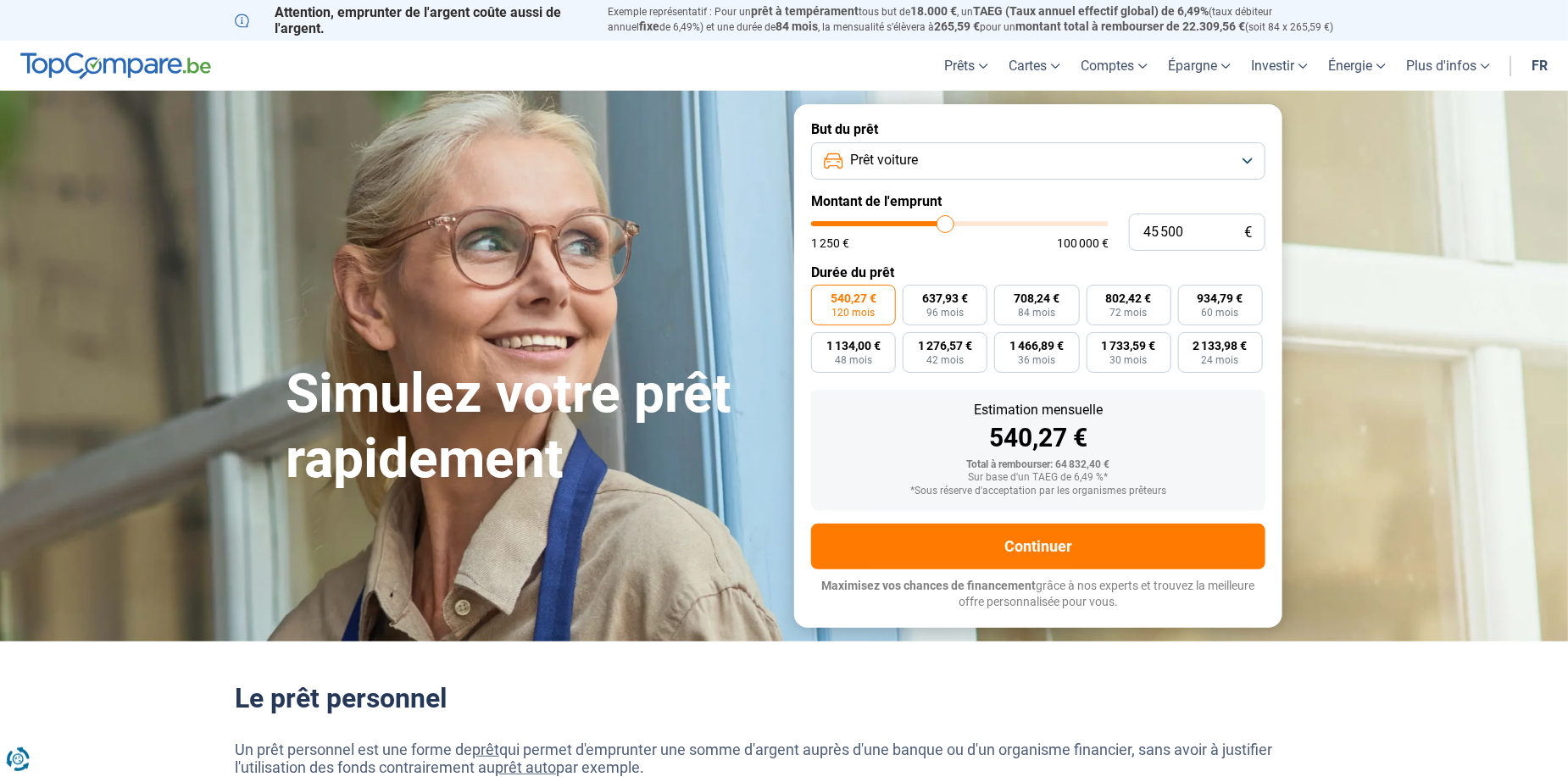
type input "45 250"
type input "45250"
type input "44 750"
type input "44750"
type input "44 250"
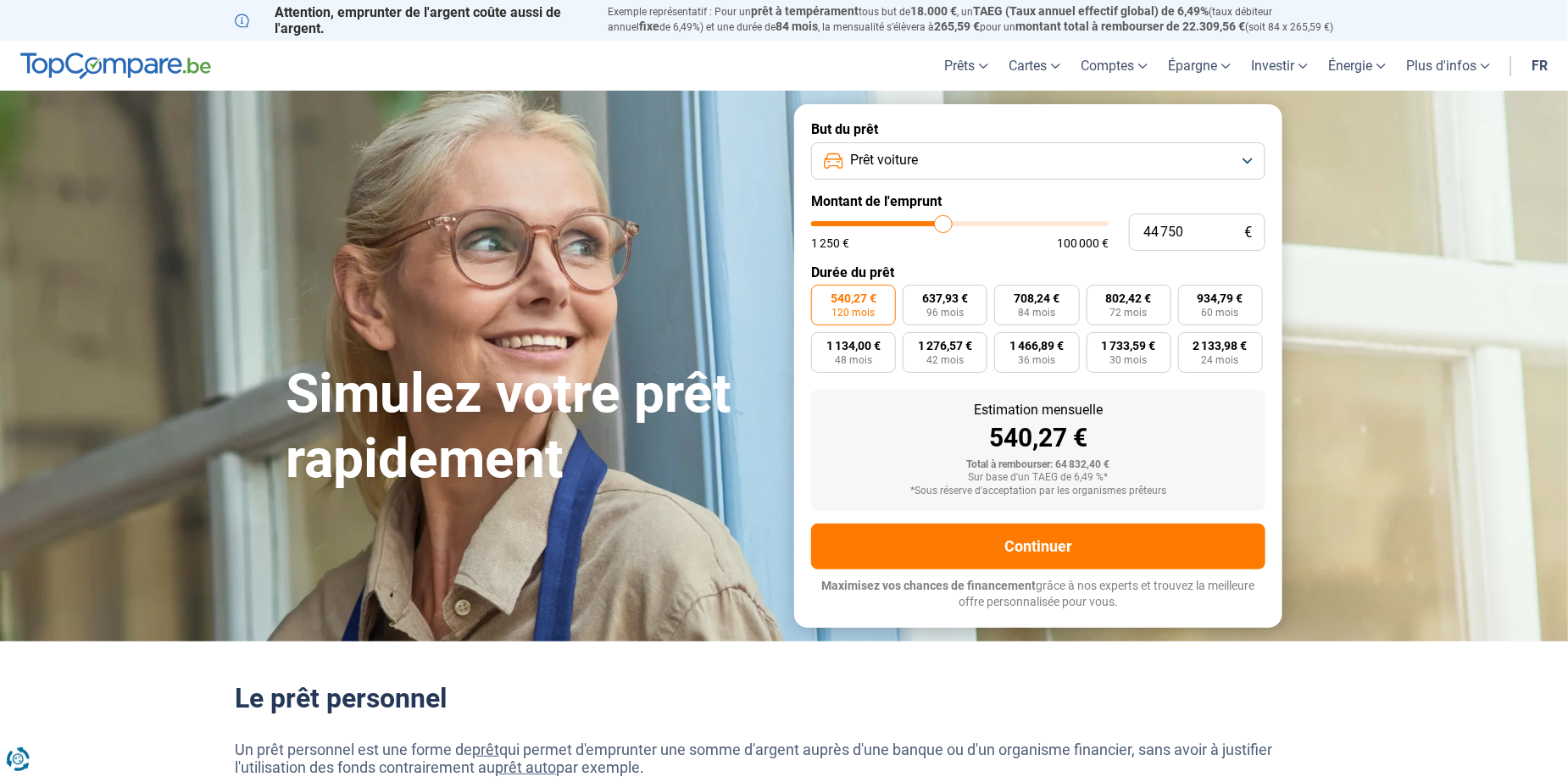
type input "44250"
type input "43 750"
type input "43750"
type input "42 750"
type input "42750"
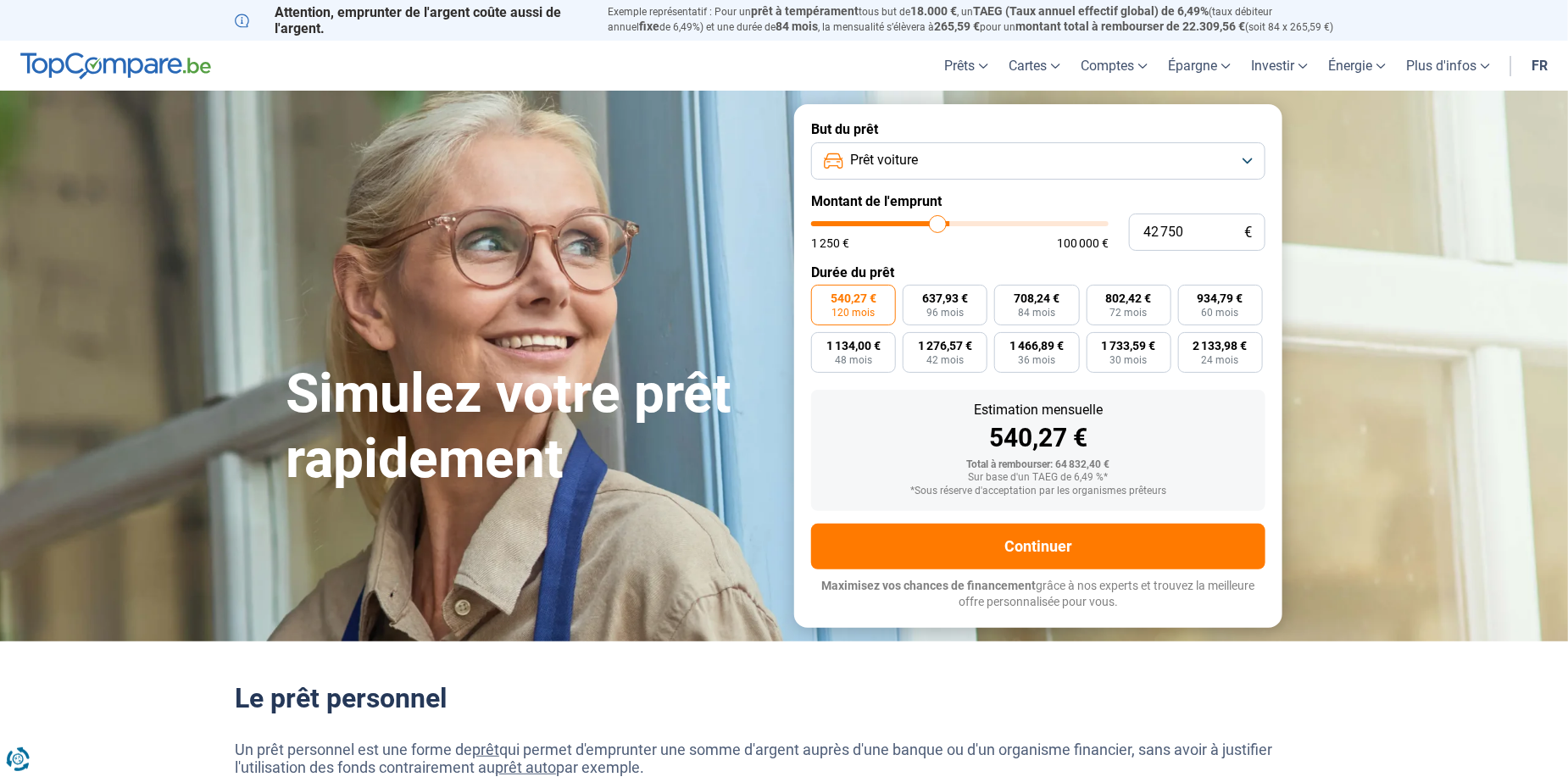
type input "42 000"
type input "42000"
type input "40 750"
type input "40750"
type input "39 500"
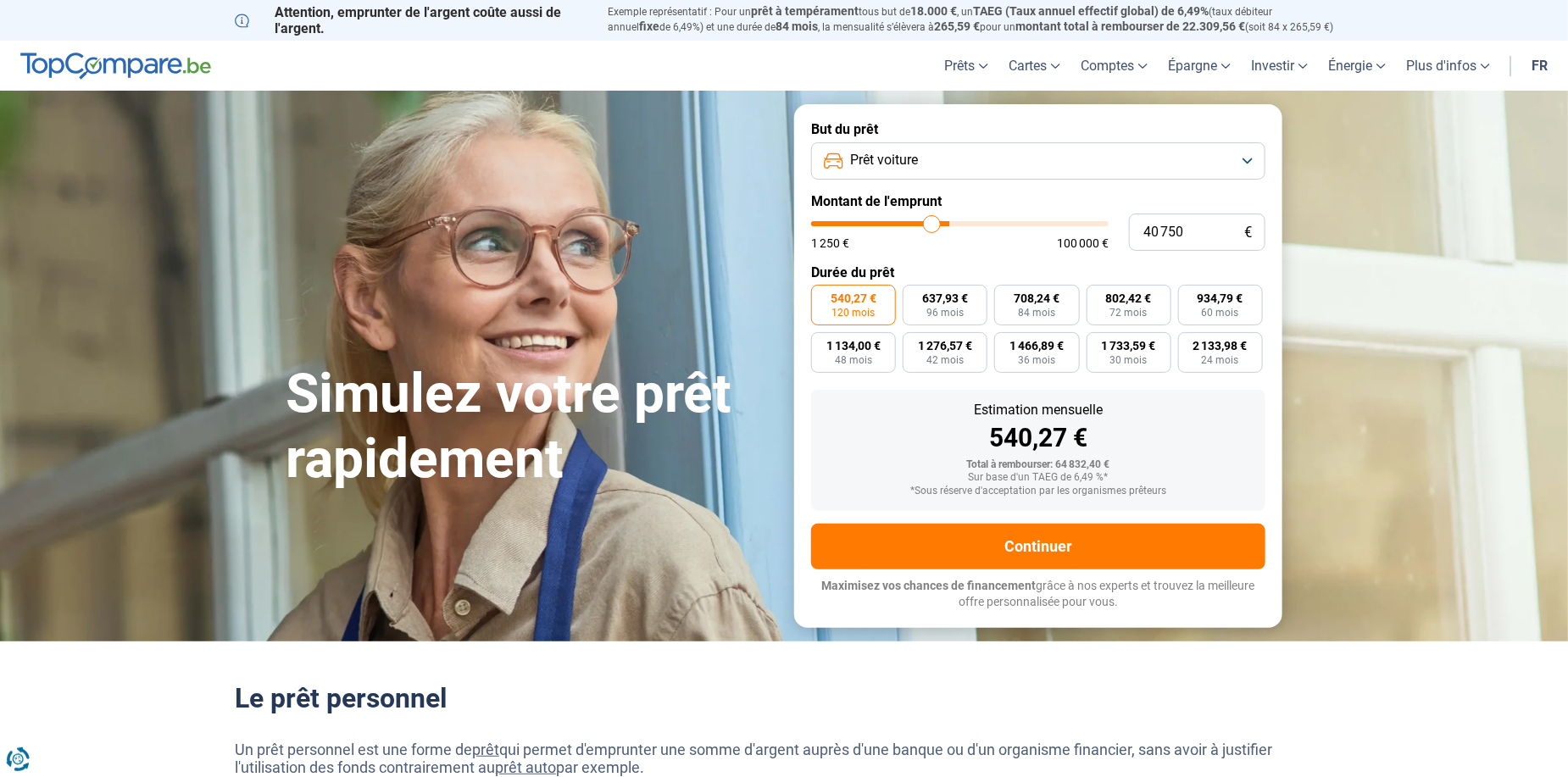
type input "39500"
type input "38 000"
type input "38000"
type input "36 250"
type input "36250"
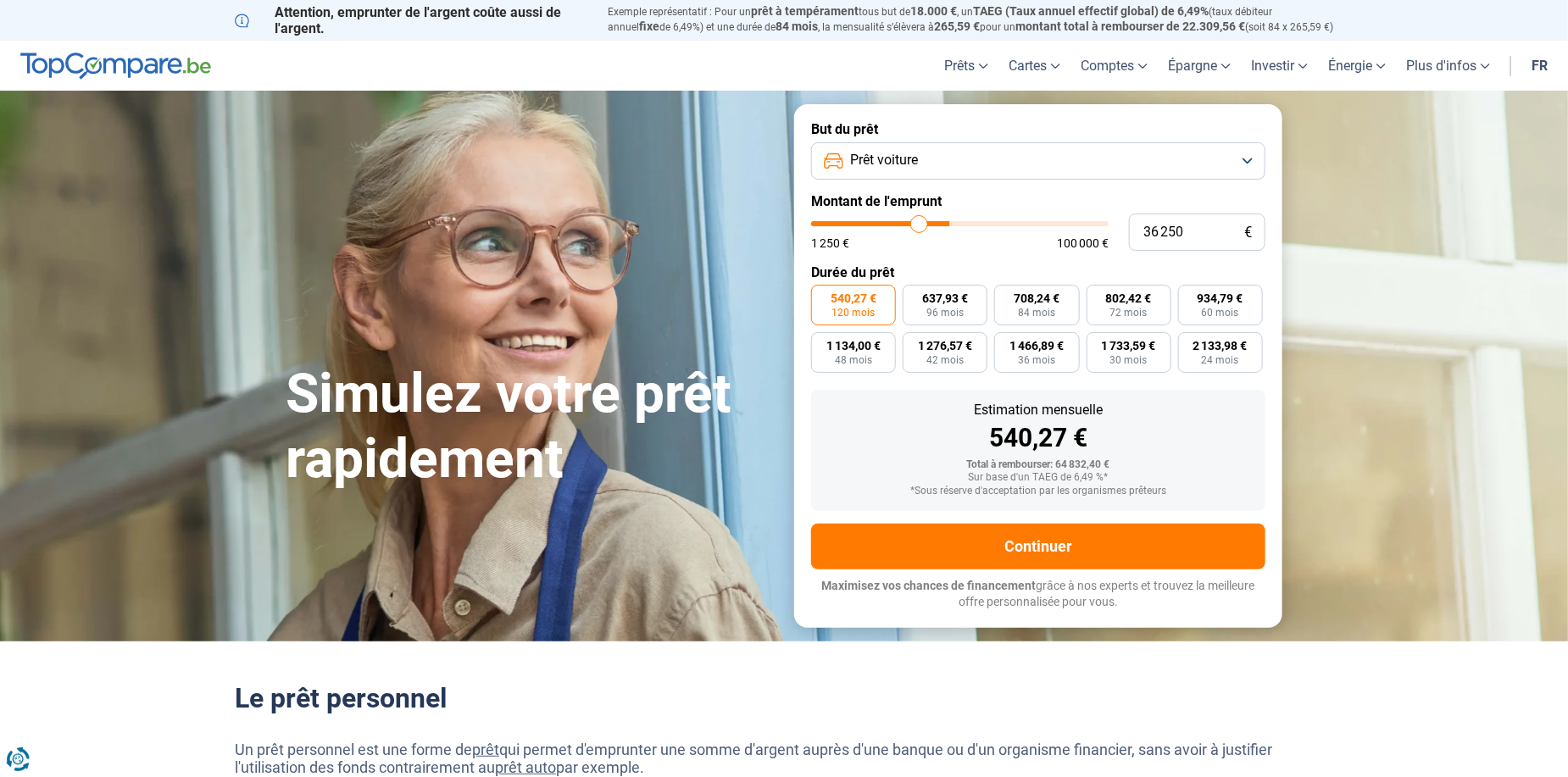
type input "35 250"
type input "35250"
type input "34 000"
type input "34000"
type input "32 750"
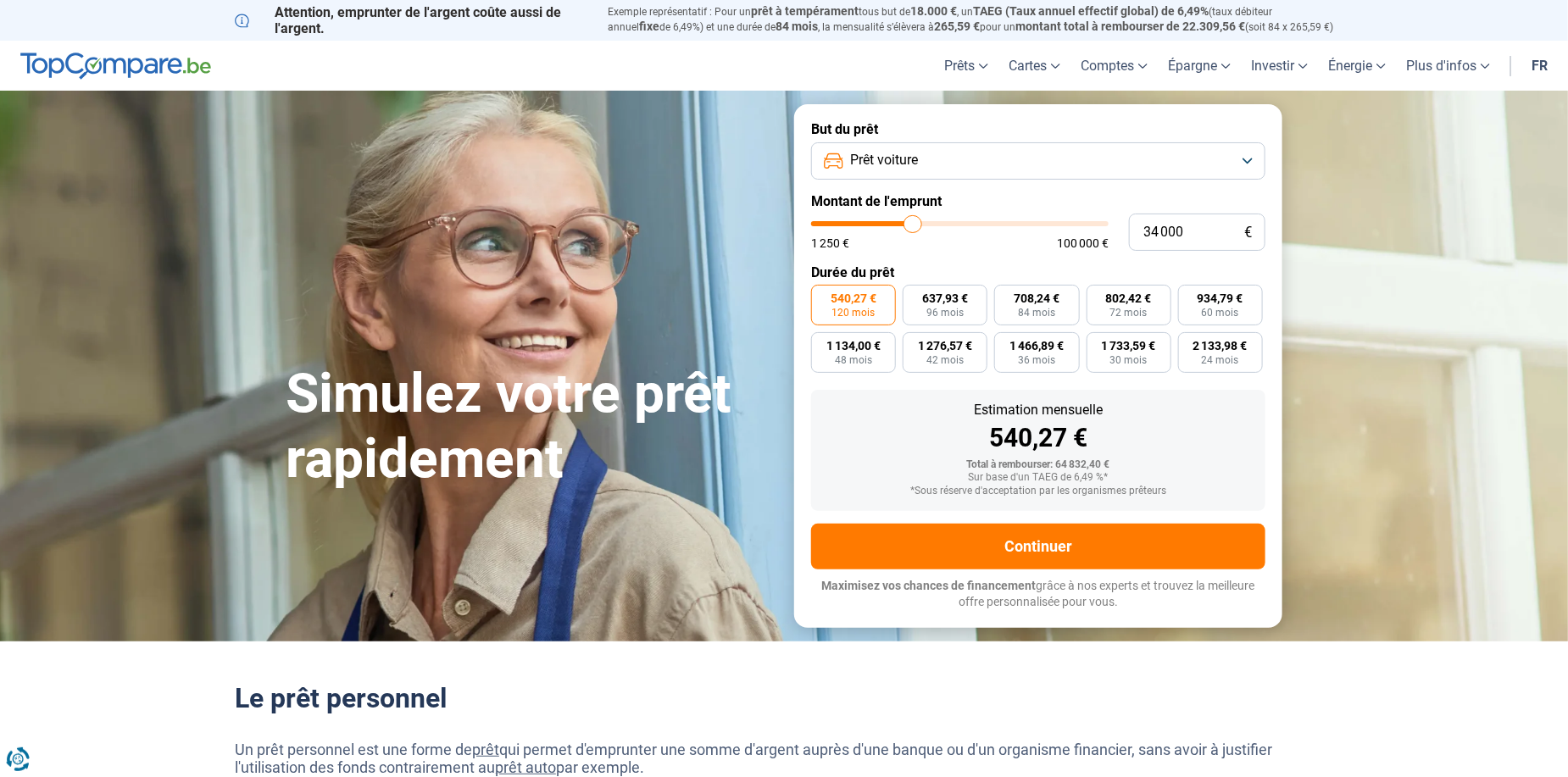
type input "32750"
type input "32 250"
type input "32250"
type input "32 000"
type input "32000"
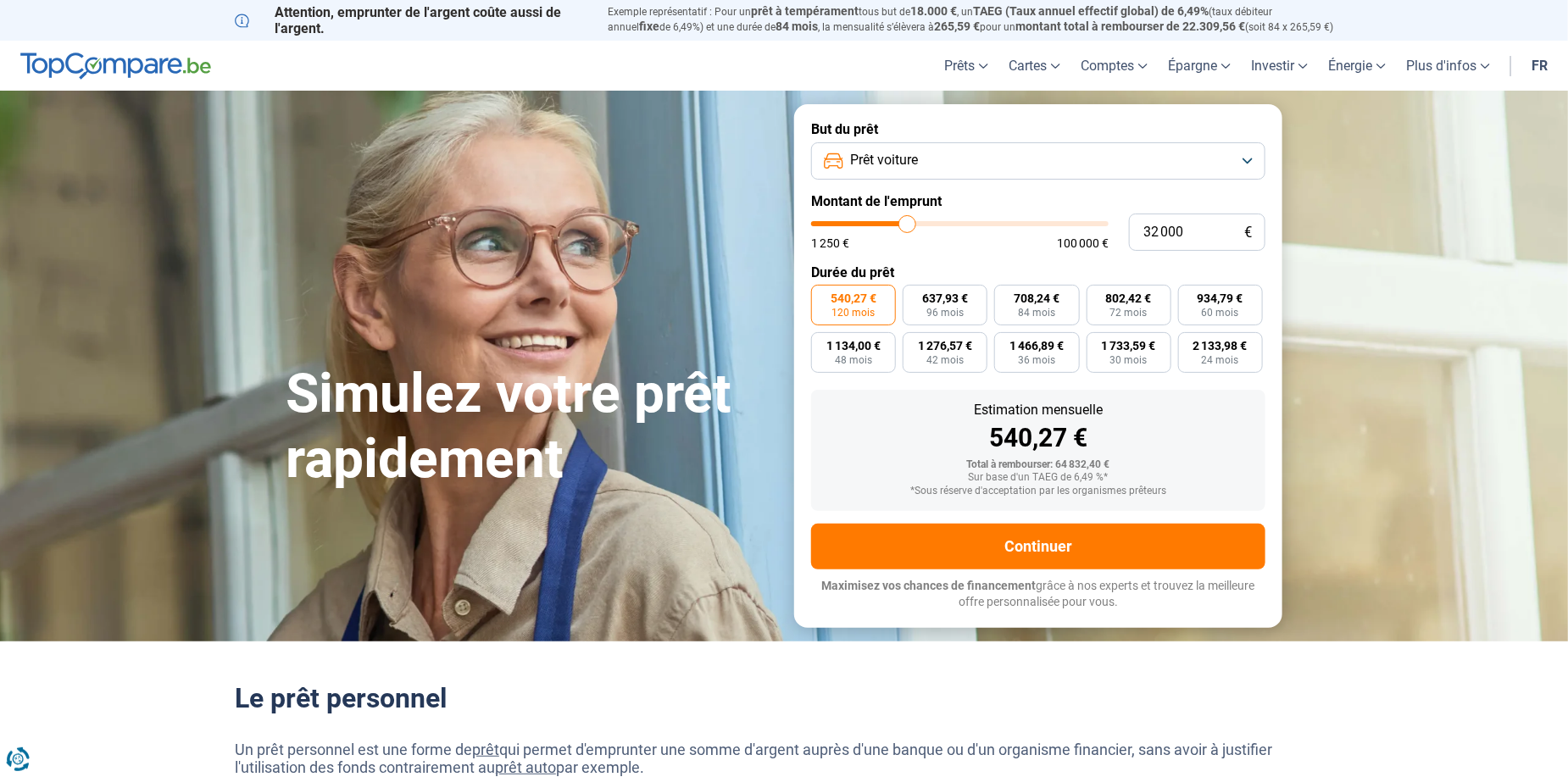
type input "31 750"
type input "31750"
type input "31 500"
type input "31500"
type input "31 000"
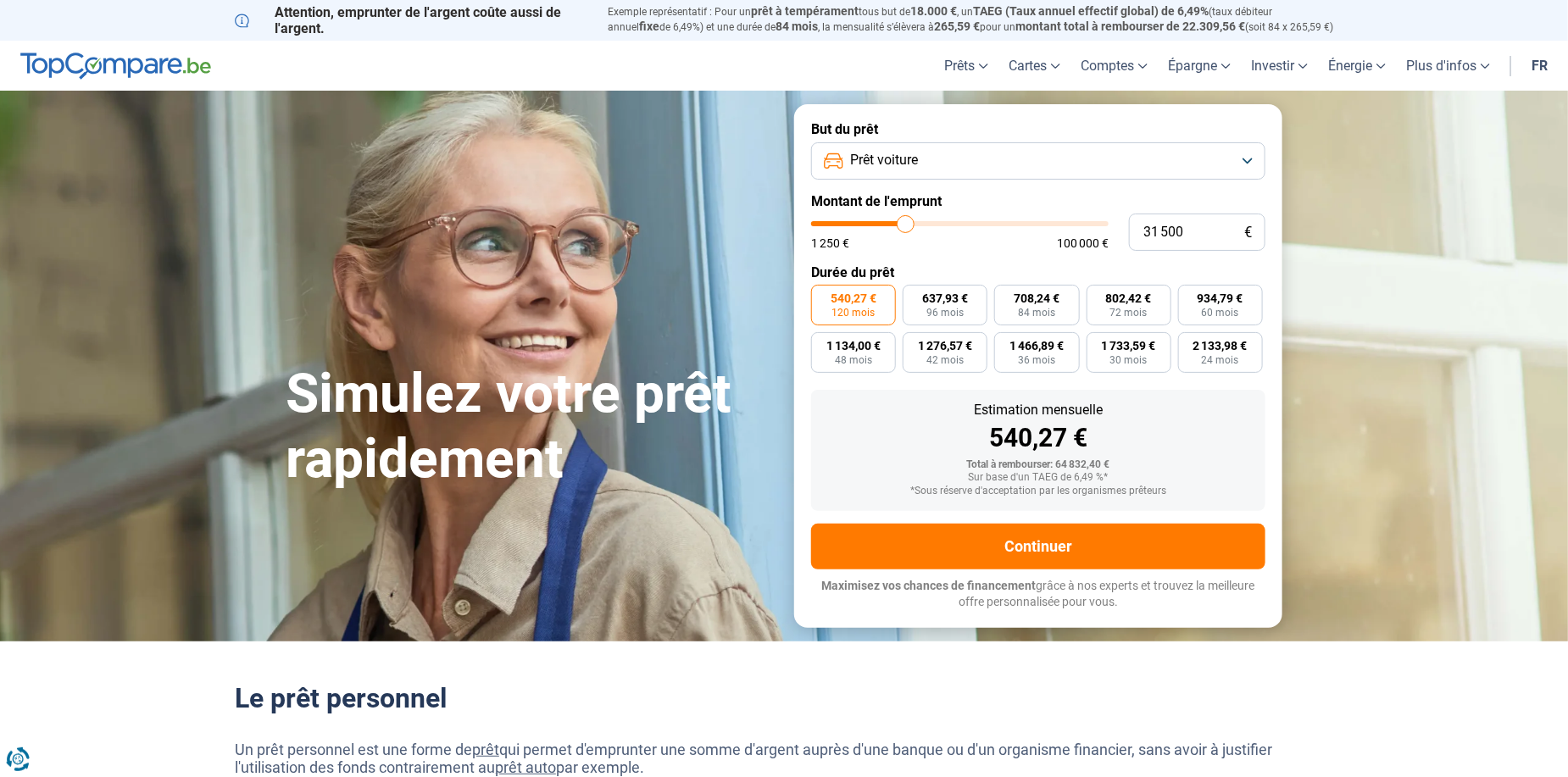
type input "31000"
type input "30 250"
type input "30250"
type input "29 250"
type input "29250"
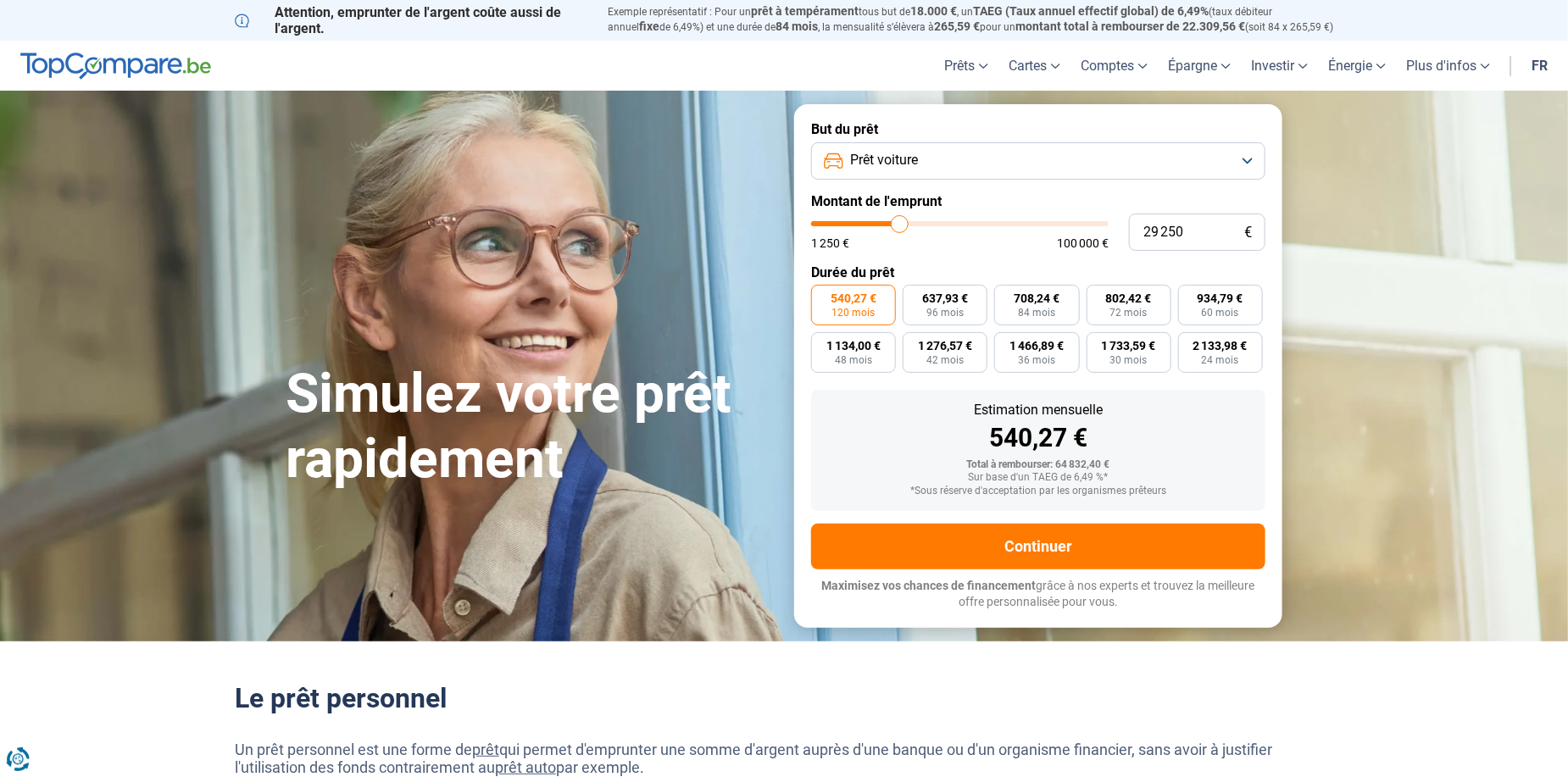
type input "28 500"
type input "28500"
type input "28 250"
type input "28250"
type input "28 000"
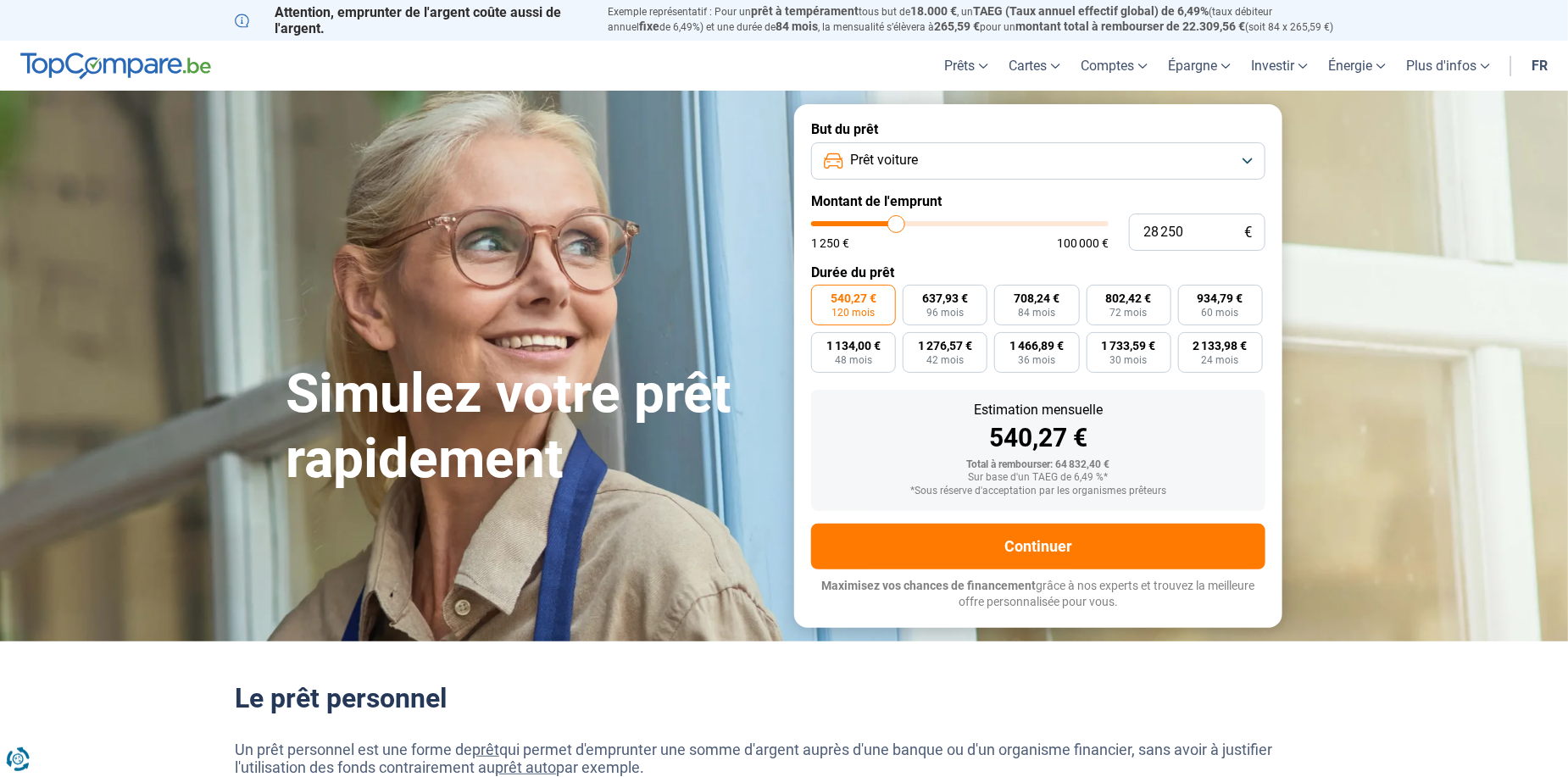
type input "28000"
type input "27 500"
type input "27500"
type input "27 250"
type input "27250"
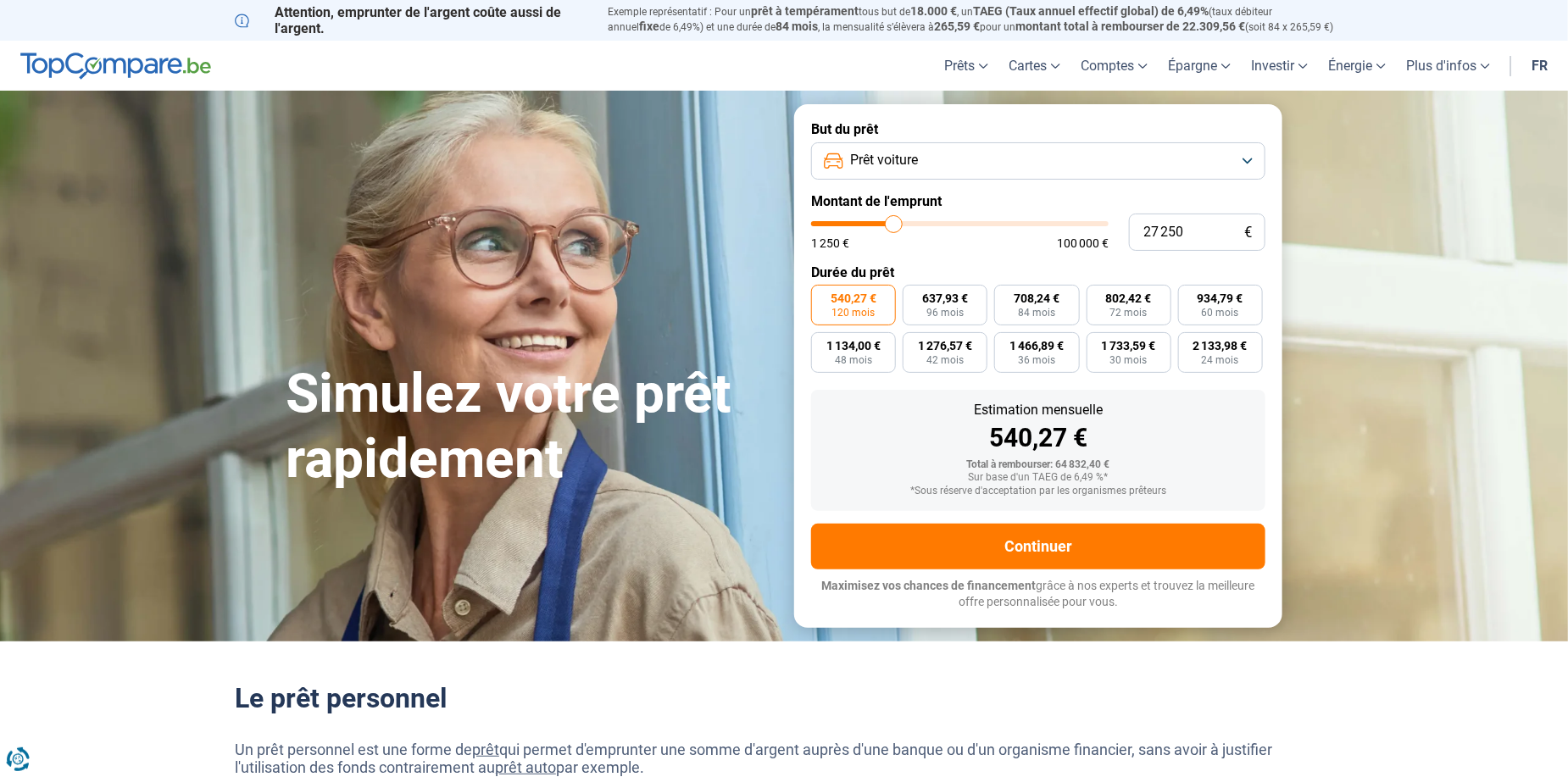
type input "26 750"
type input "26750"
type input "25 750"
type input "25750"
type input "24 750"
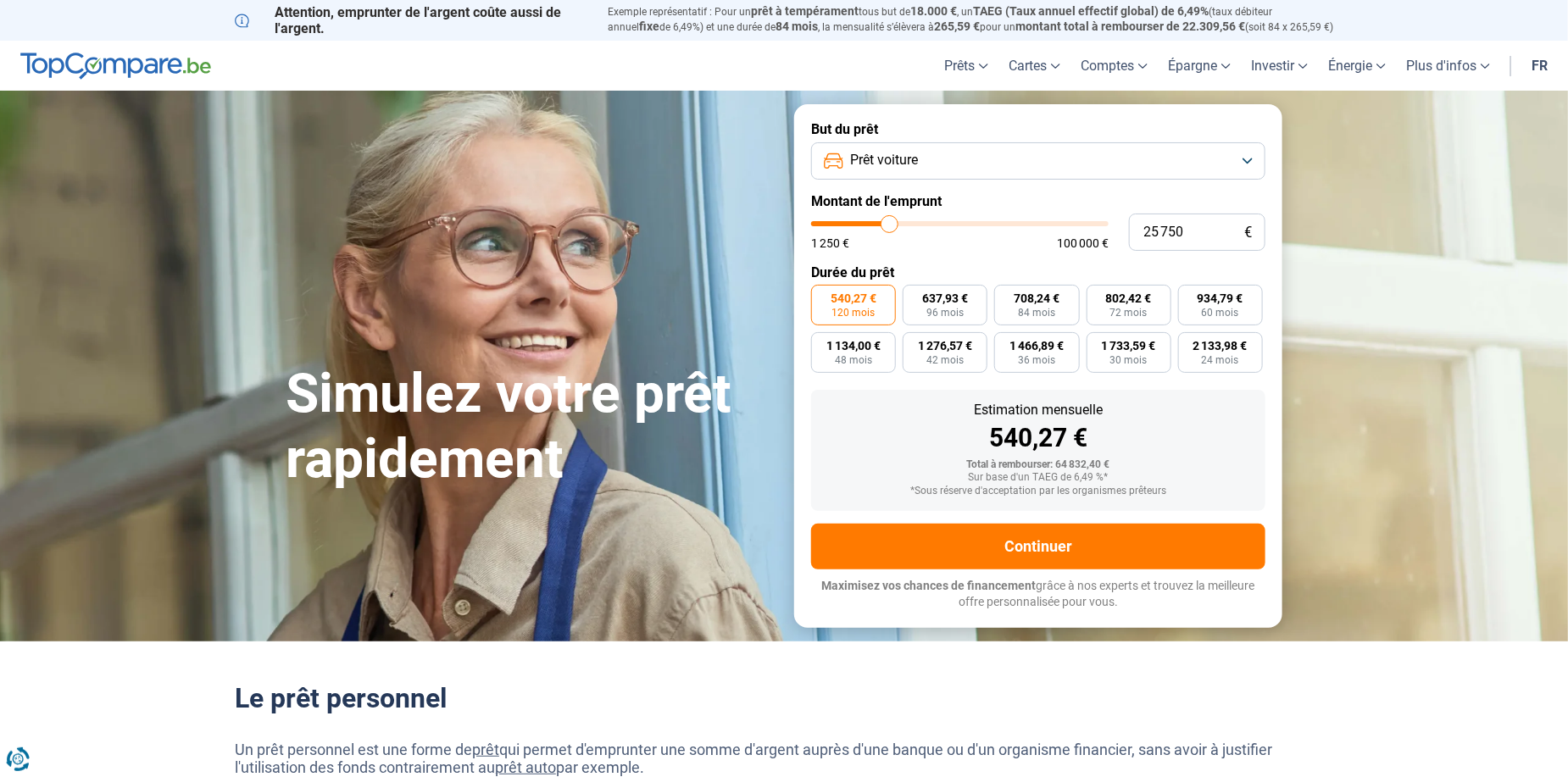
type input "24750"
type input "23 750"
type input "23750"
type input "23 250"
type input "23250"
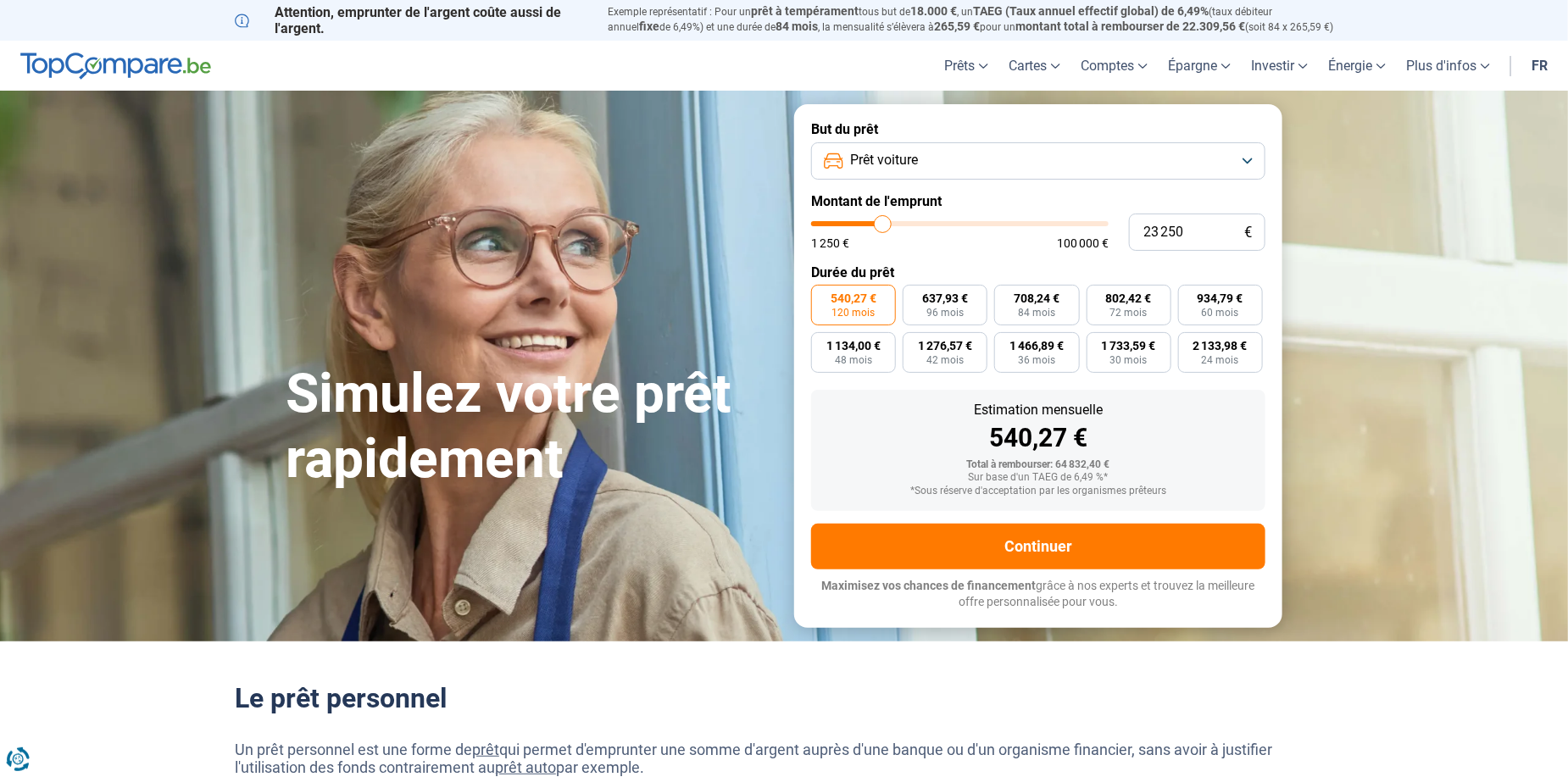
type input "23 000"
type input "23000"
type input "22 750"
type input "22750"
type input "22 000"
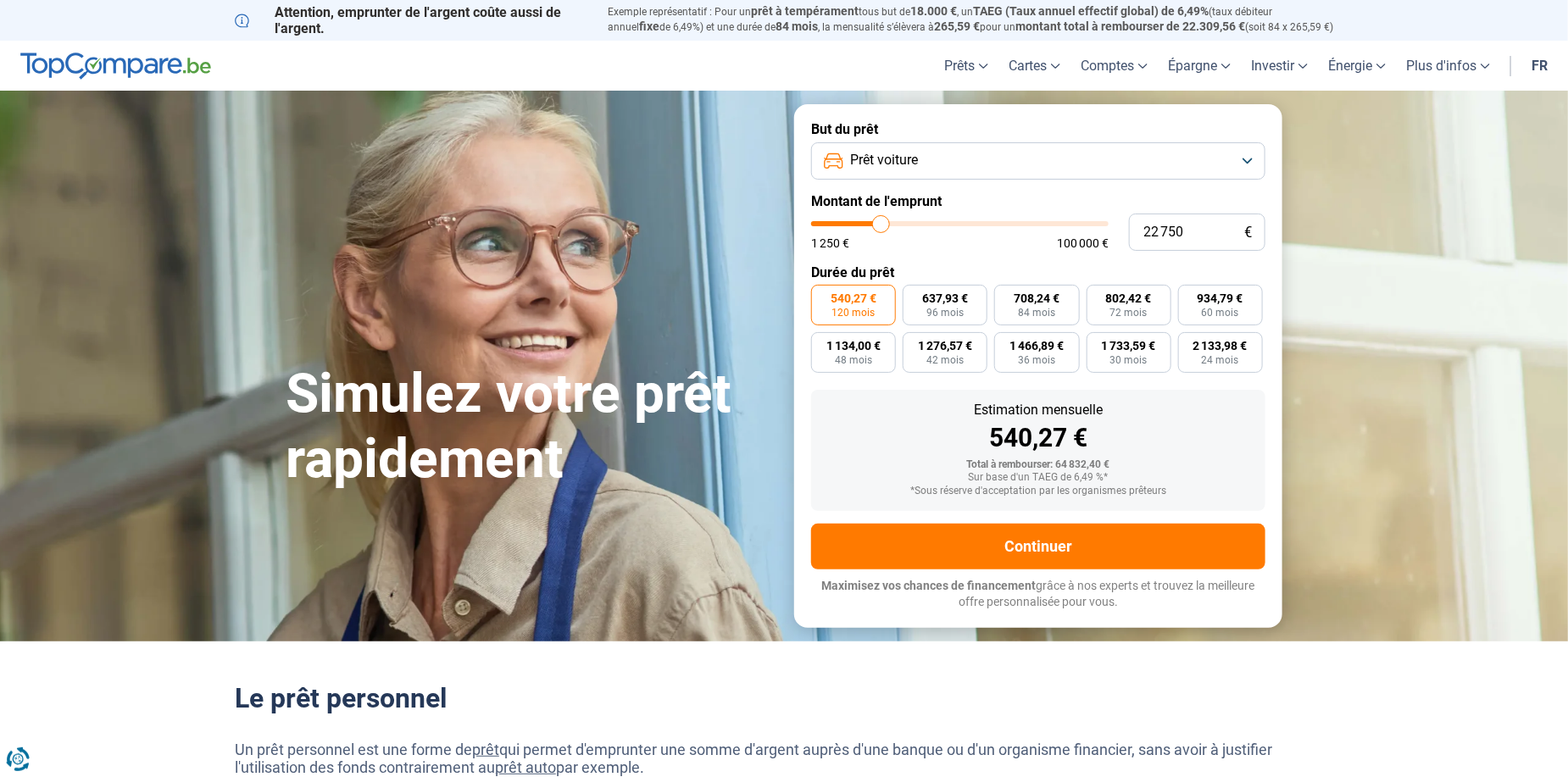
type input "22000"
type input "21 500"
type input "21500"
type input "21 250"
type input "21250"
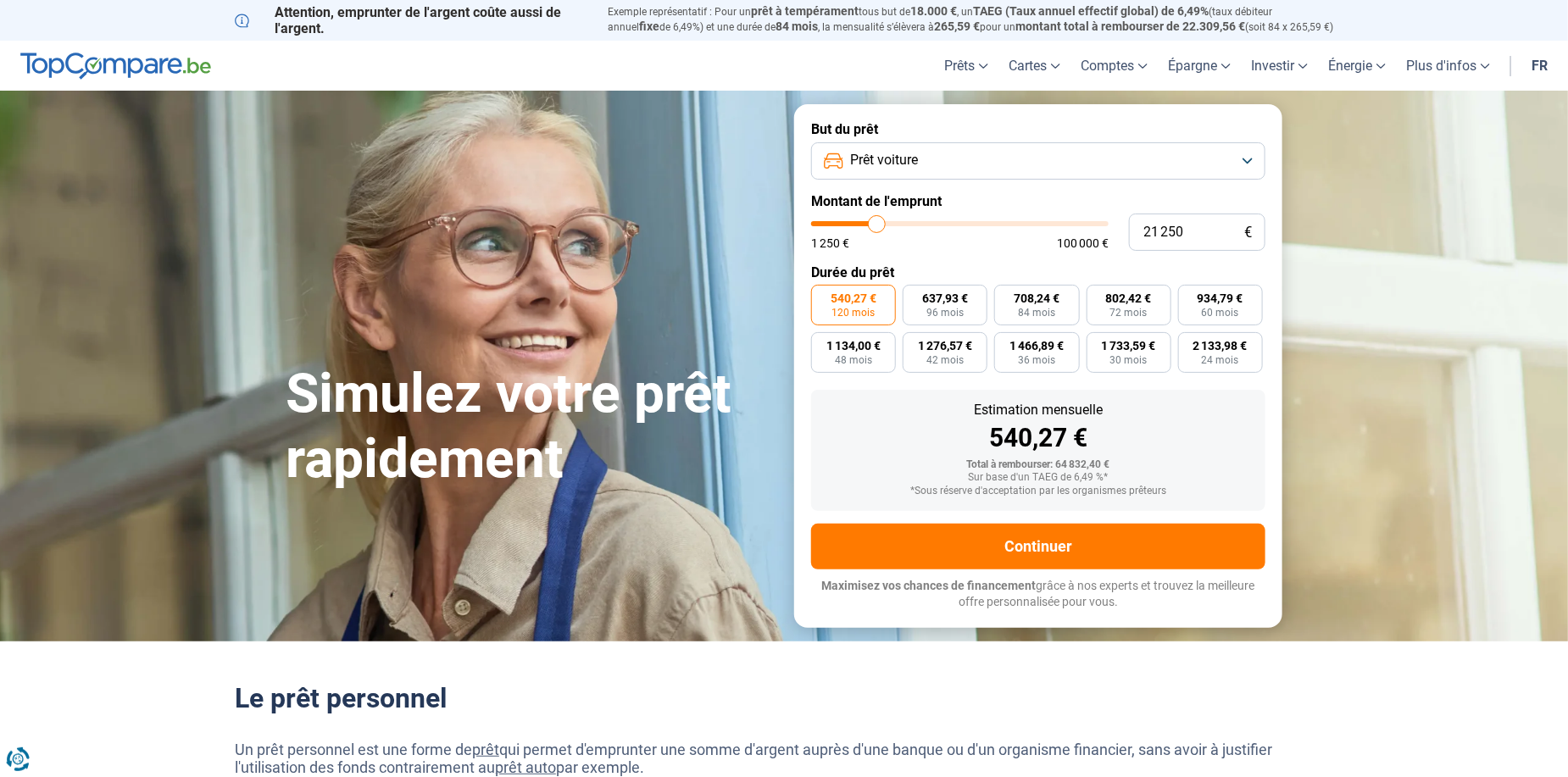
type input "21 000"
type input "21000"
type input "20 250"
type input "20250"
type input "19 750"
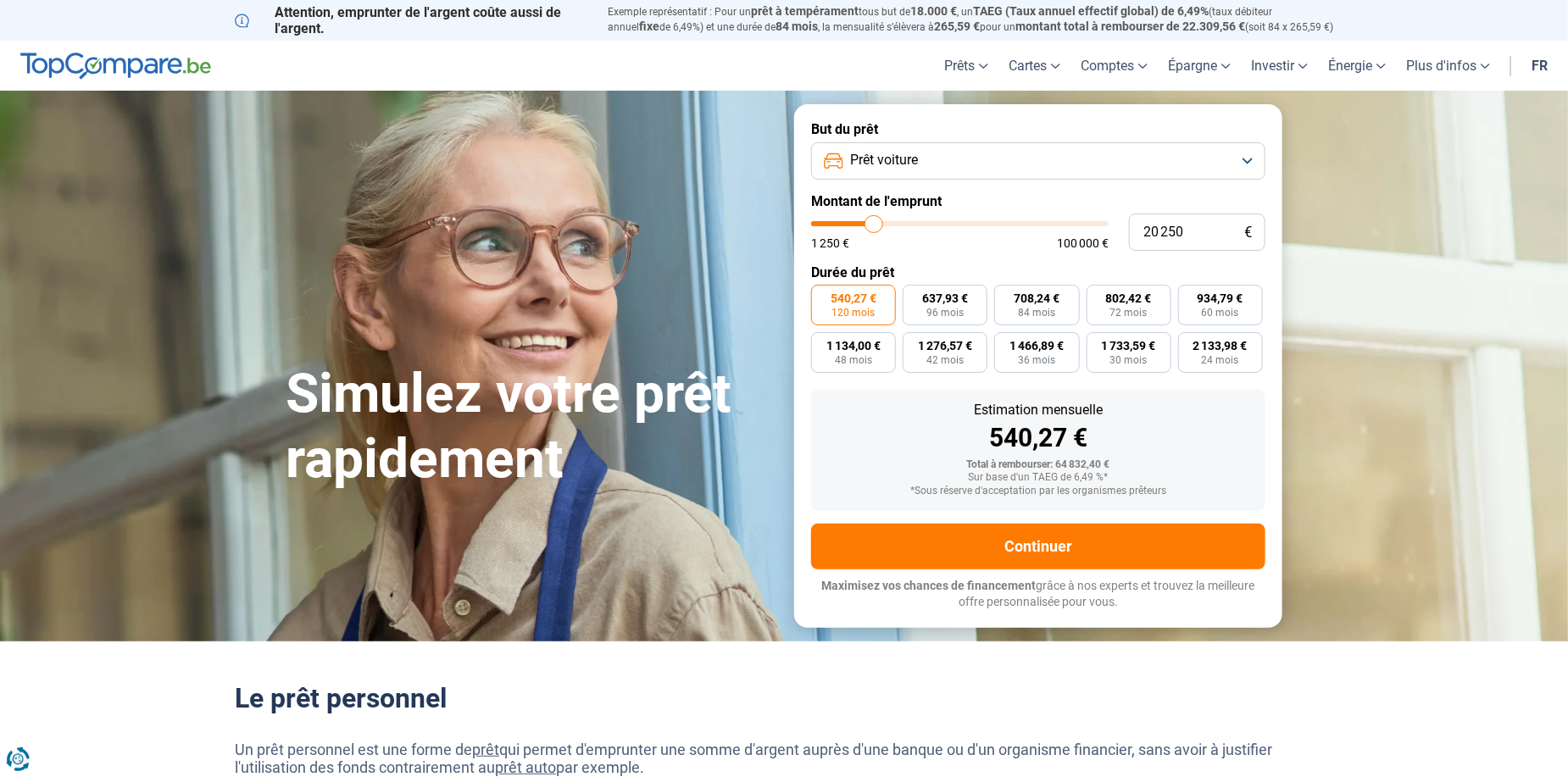
type input "19750"
type input "19 500"
type input "19500"
type input "19 250"
type input "19250"
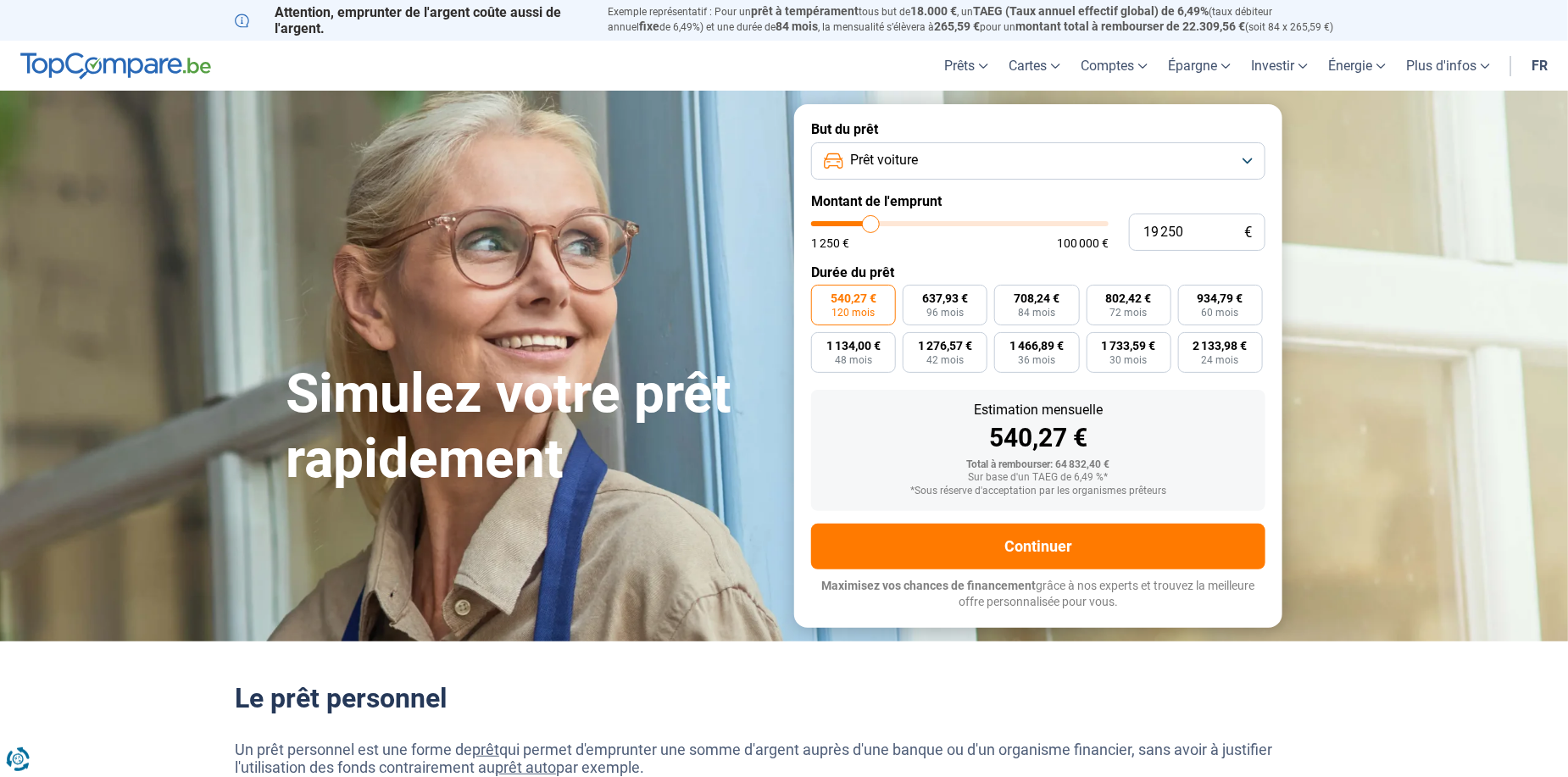
type input "18 750"
type input "18750"
type input "18 250"
drag, startPoint x: 956, startPoint y: 226, endPoint x: 836, endPoint y: 242, distance: 121.1
click at [836, 227] on input "range" at bounding box center [959, 224] width 297 height 5
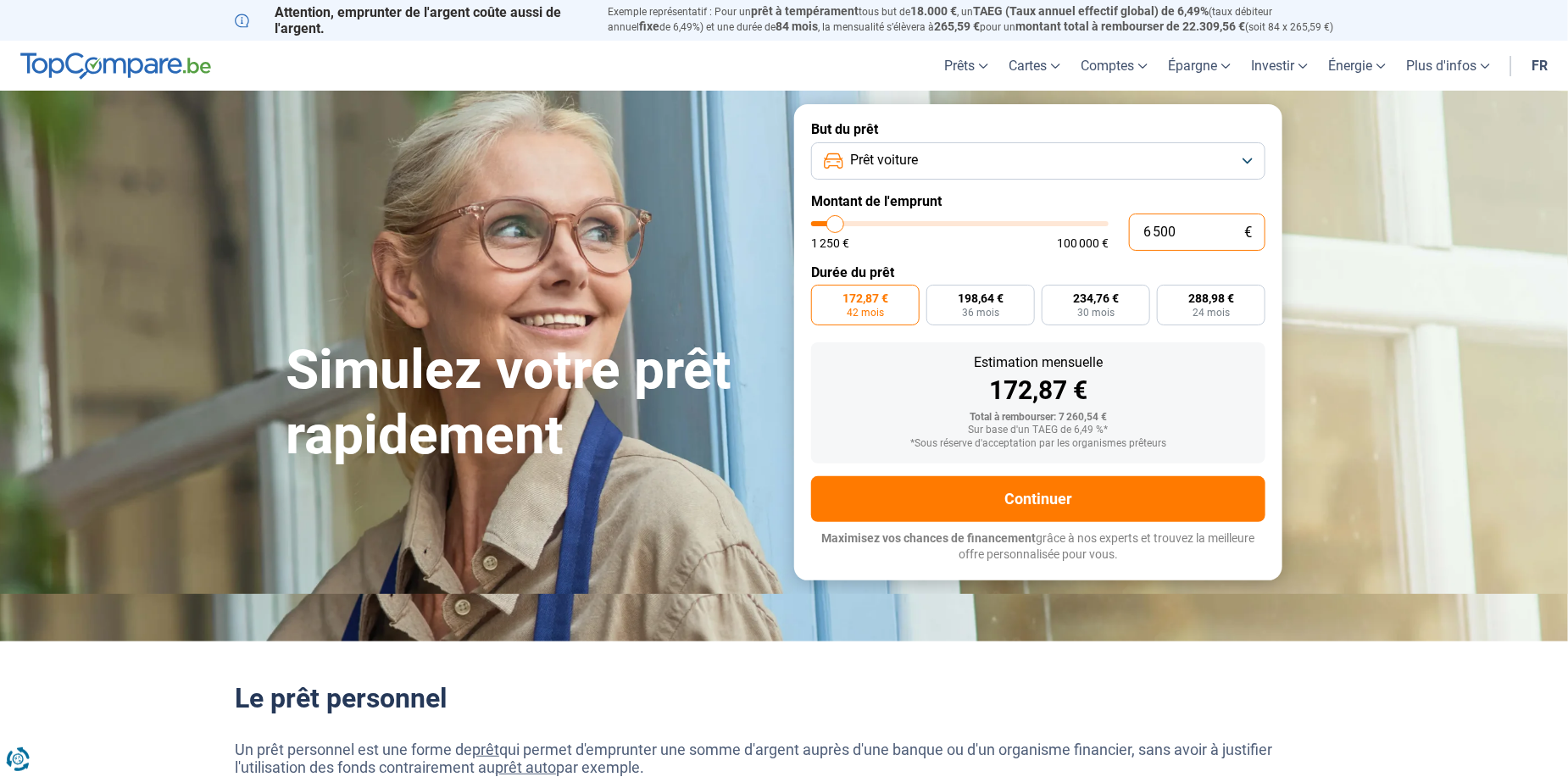
click at [1175, 236] on input "6 500" at bounding box center [1197, 232] width 136 height 37
click at [855, 308] on span "42 mois" at bounding box center [865, 313] width 37 height 10
click at [822, 296] on input "186,17 € 42 mois" at bounding box center [816, 291] width 11 height 11
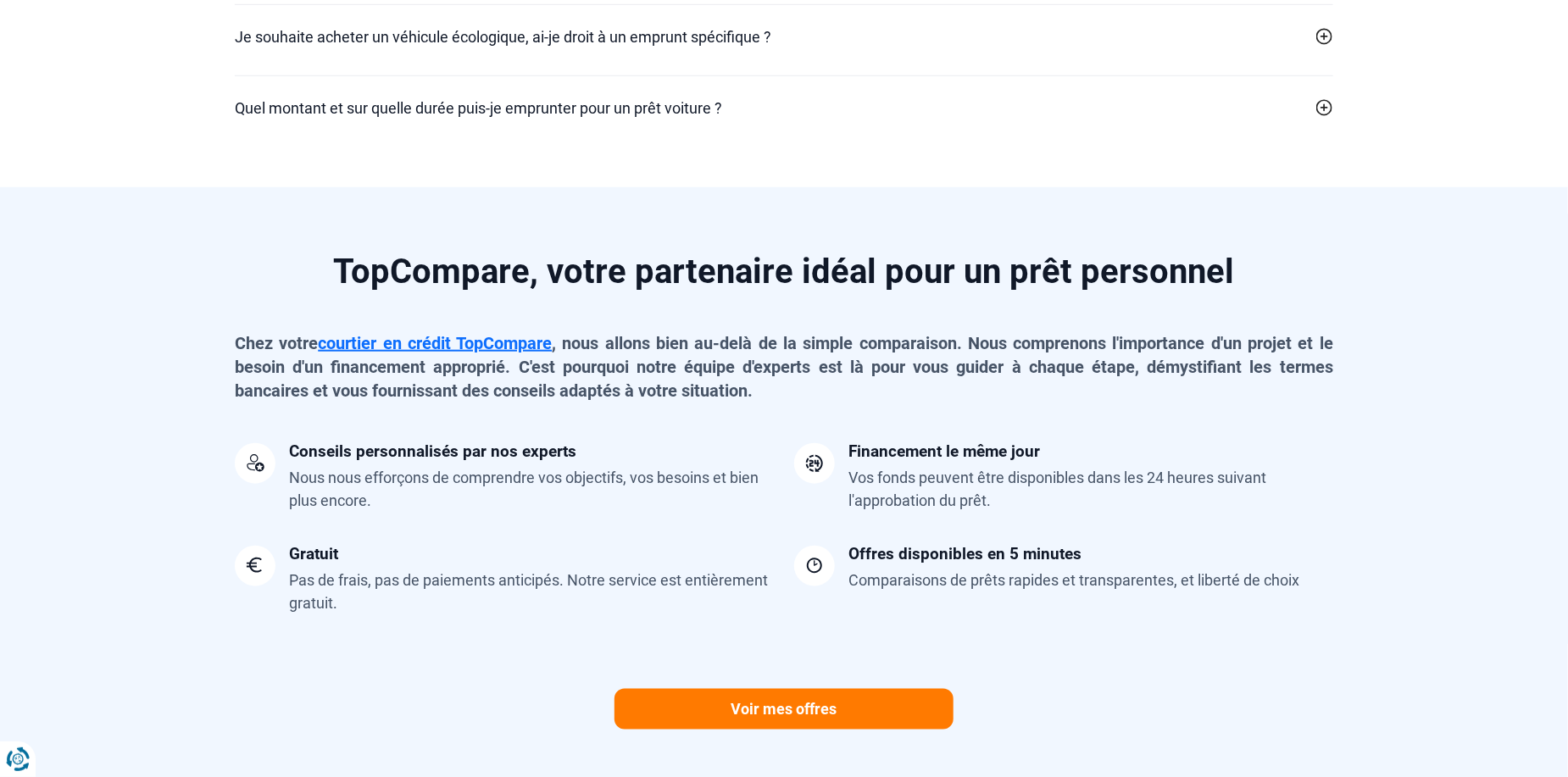
scroll to position [3900, 0]
